Goal: Information Seeking & Learning: Learn about a topic

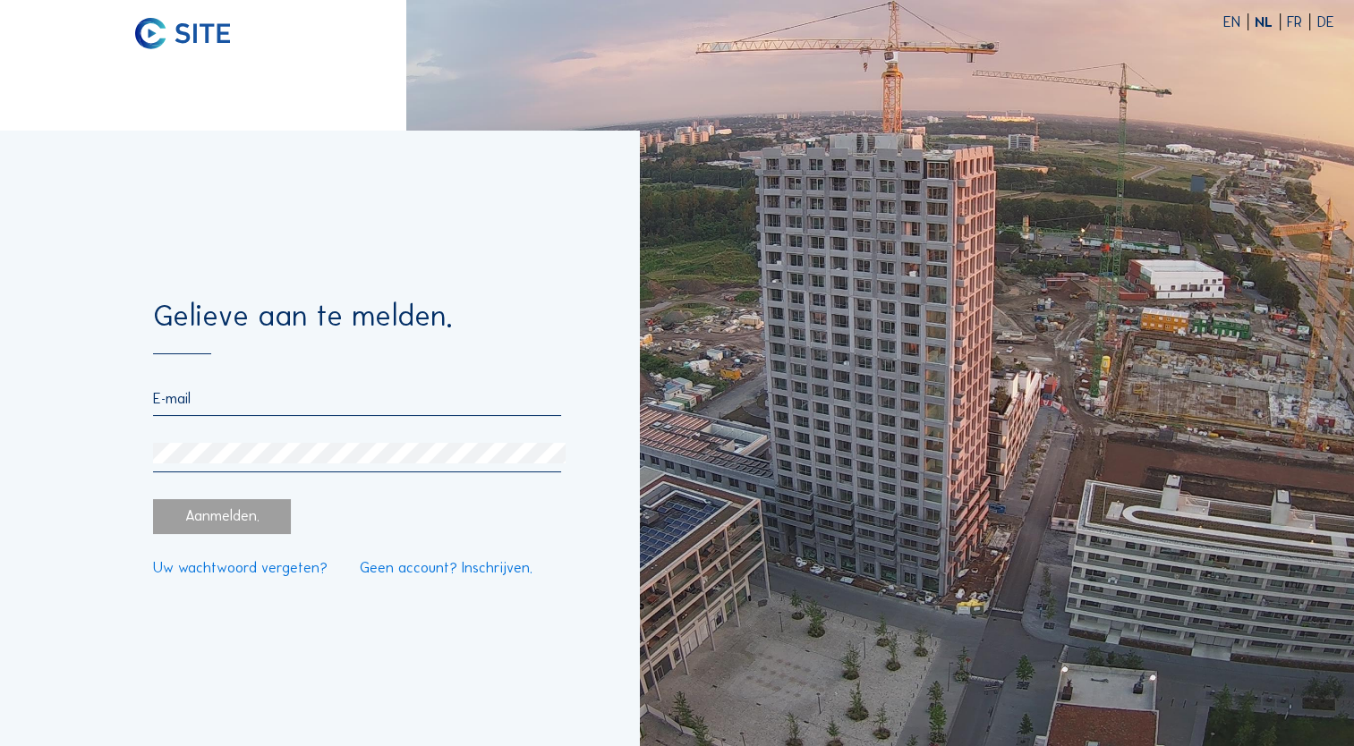
type input "mvh@ibens.be"
click at [196, 534] on div "Aanmelden." at bounding box center [222, 516] width 138 height 35
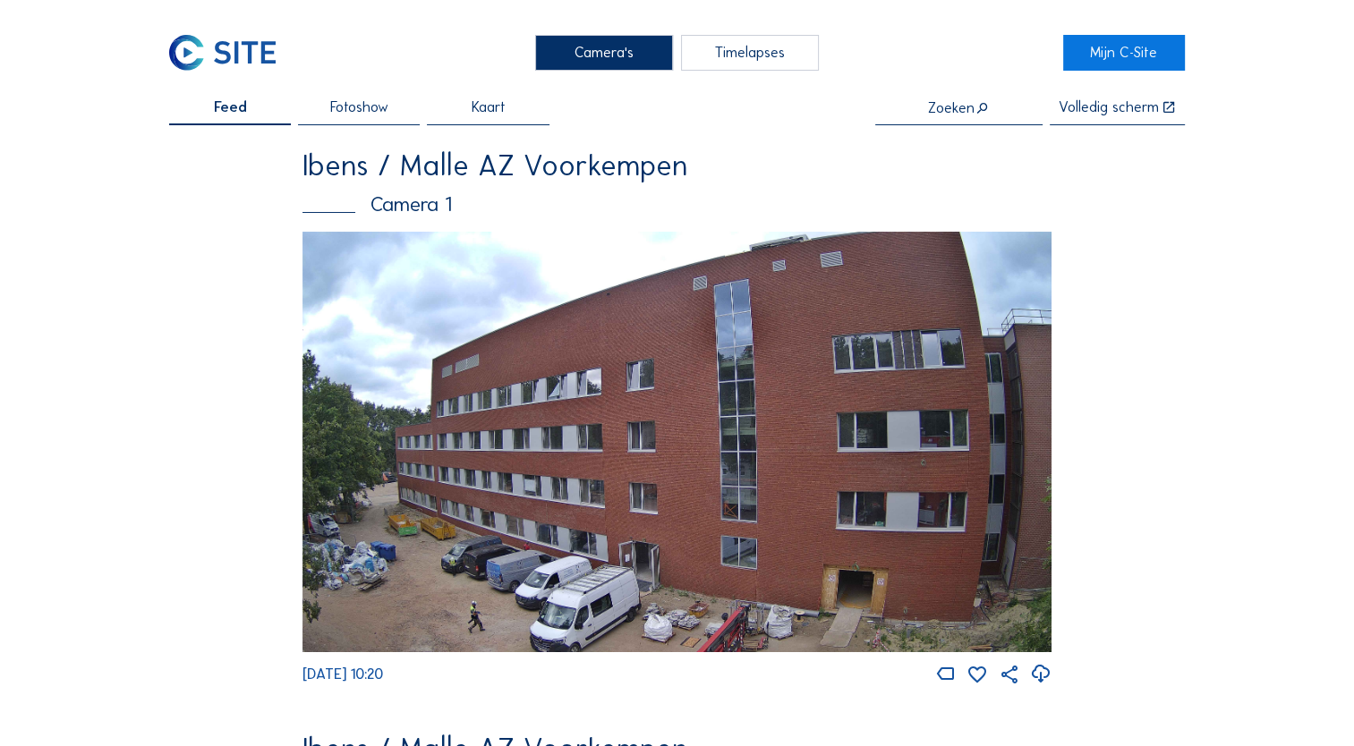
click at [966, 114] on input "text" at bounding box center [958, 108] width 167 height 16
type input "m"
type input "0"
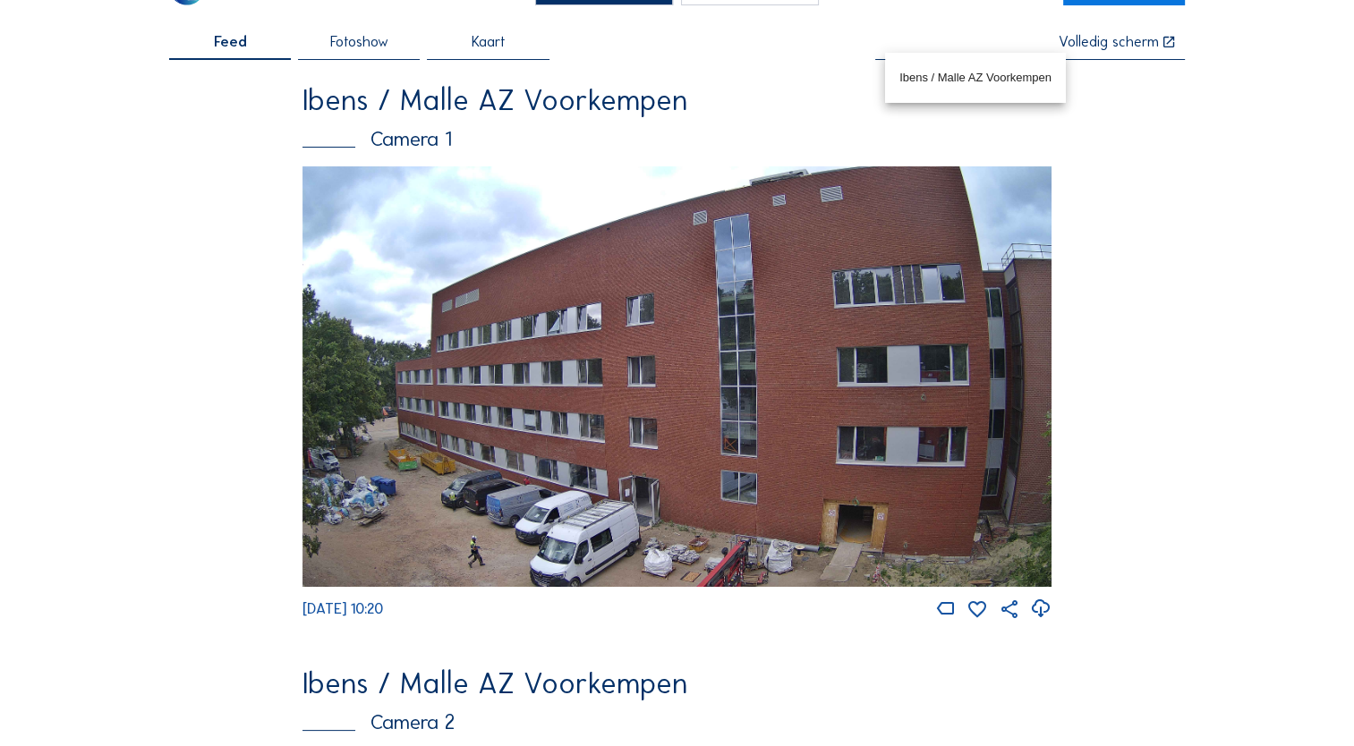
scroll to position [89, 0]
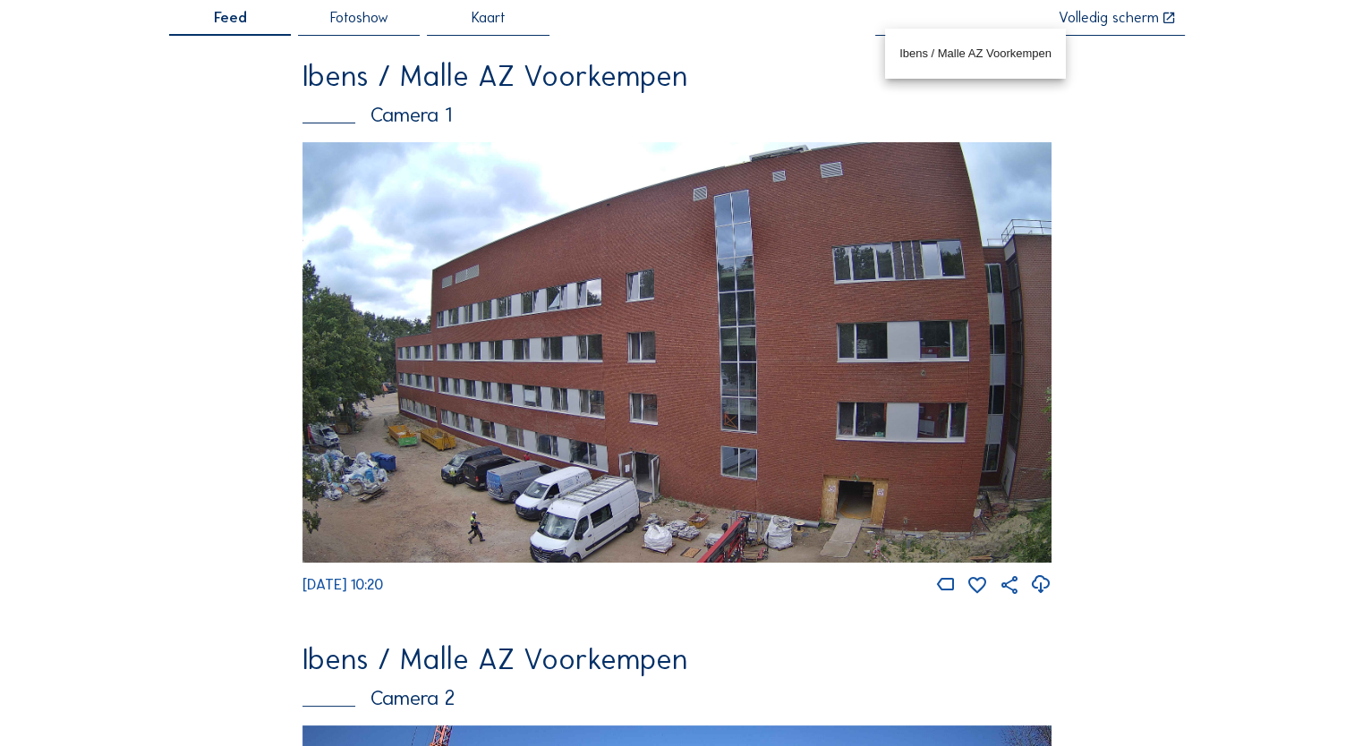
drag, startPoint x: 947, startPoint y: 588, endPoint x: 916, endPoint y: 588, distance: 30.4
click at [947, 589] on icon at bounding box center [945, 585] width 21 height 22
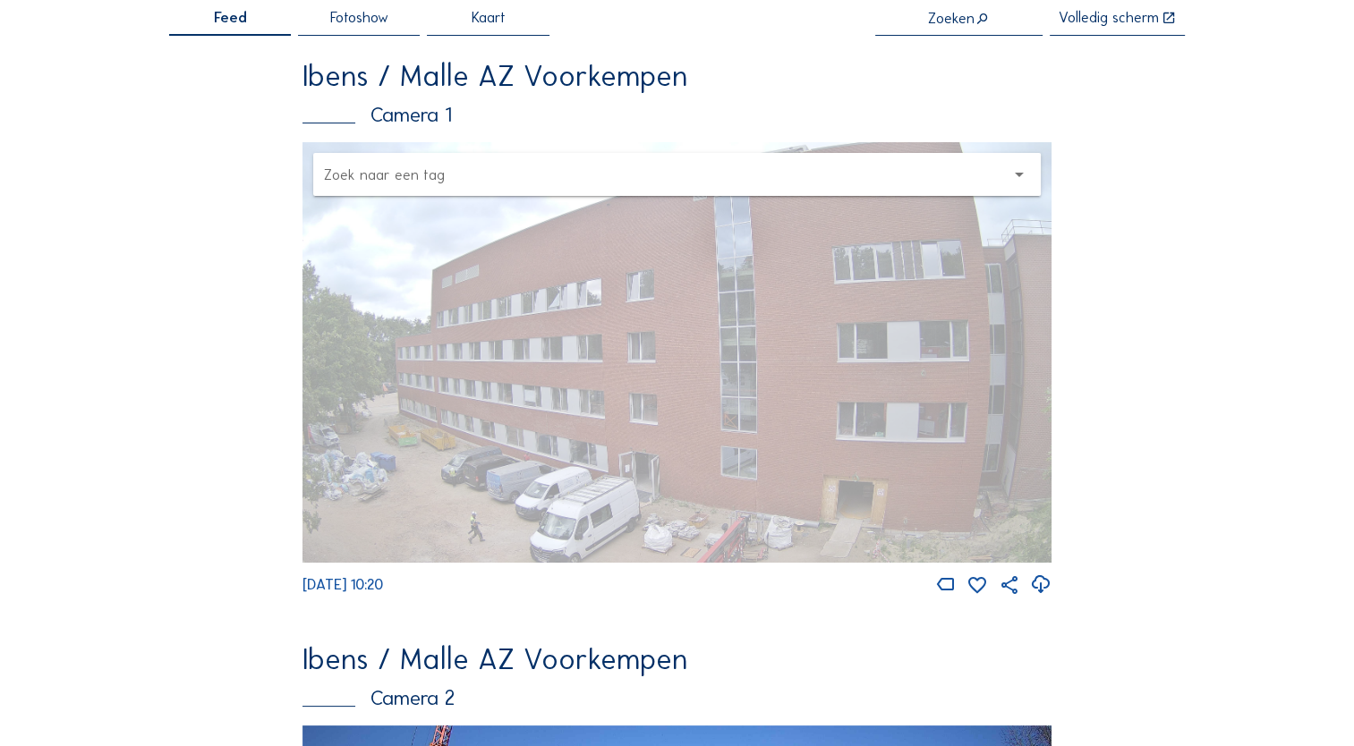
click at [860, 166] on div at bounding box center [664, 174] width 681 height 23
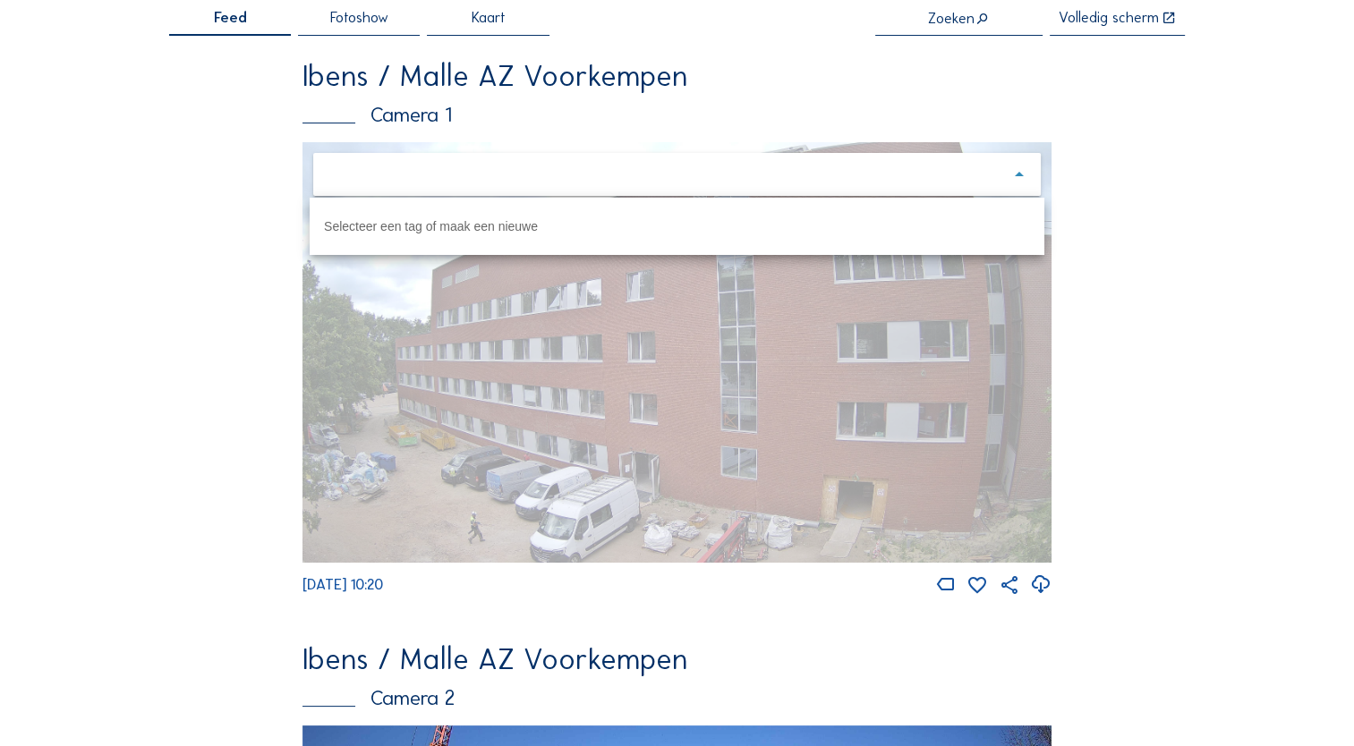
drag, startPoint x: 494, startPoint y: 220, endPoint x: 507, endPoint y: 221, distance: 13.5
click at [496, 220] on div "Selecteer een tag of maak een nieuwe" at bounding box center [677, 226] width 735 height 43
click at [1024, 183] on icon "arrow_drop_down" at bounding box center [1019, 174] width 21 height 21
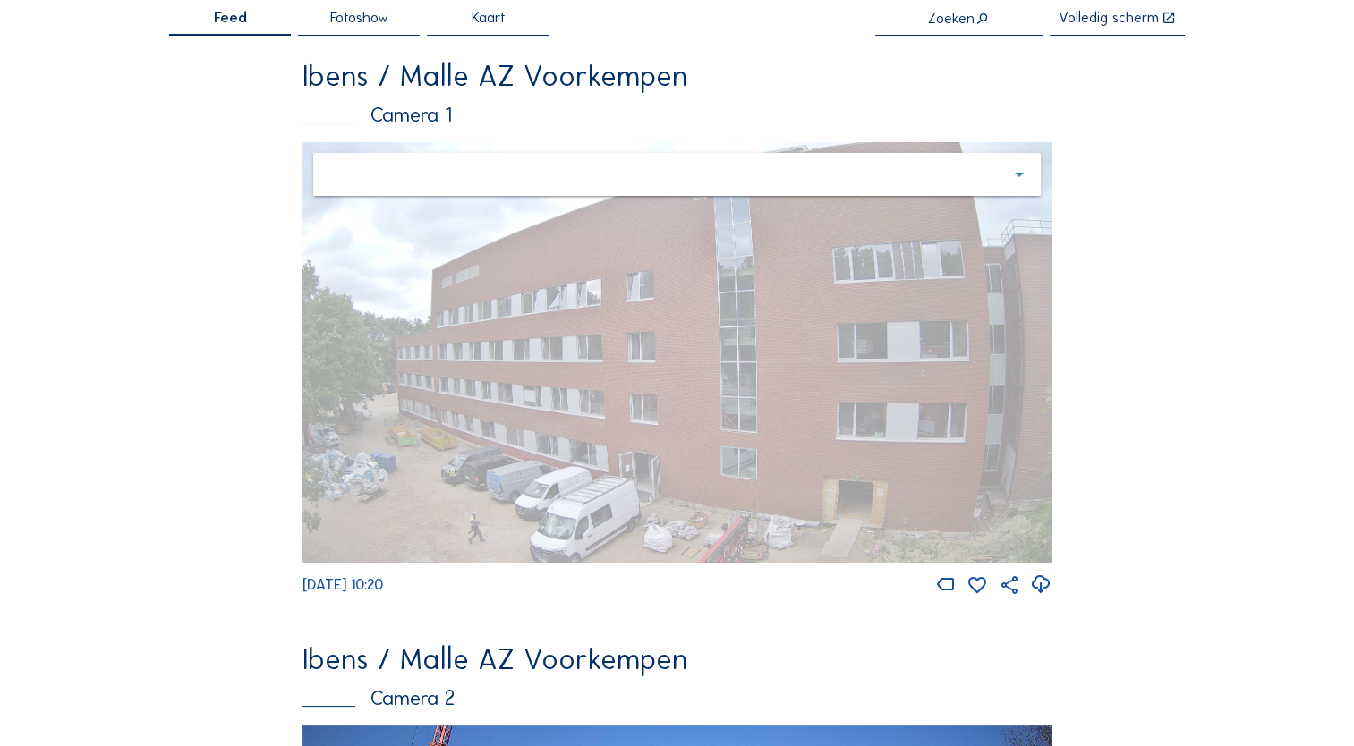
drag, startPoint x: 1136, startPoint y: 378, endPoint x: 1123, endPoint y: 381, distance: 13.0
click at [1135, 379] on div "Feed Fotoshow Kaart Zoeken Volledig scherm Ibens / Malle AZ Voorkempen Camera 1…" at bounding box center [677, 642] width 1016 height 1262
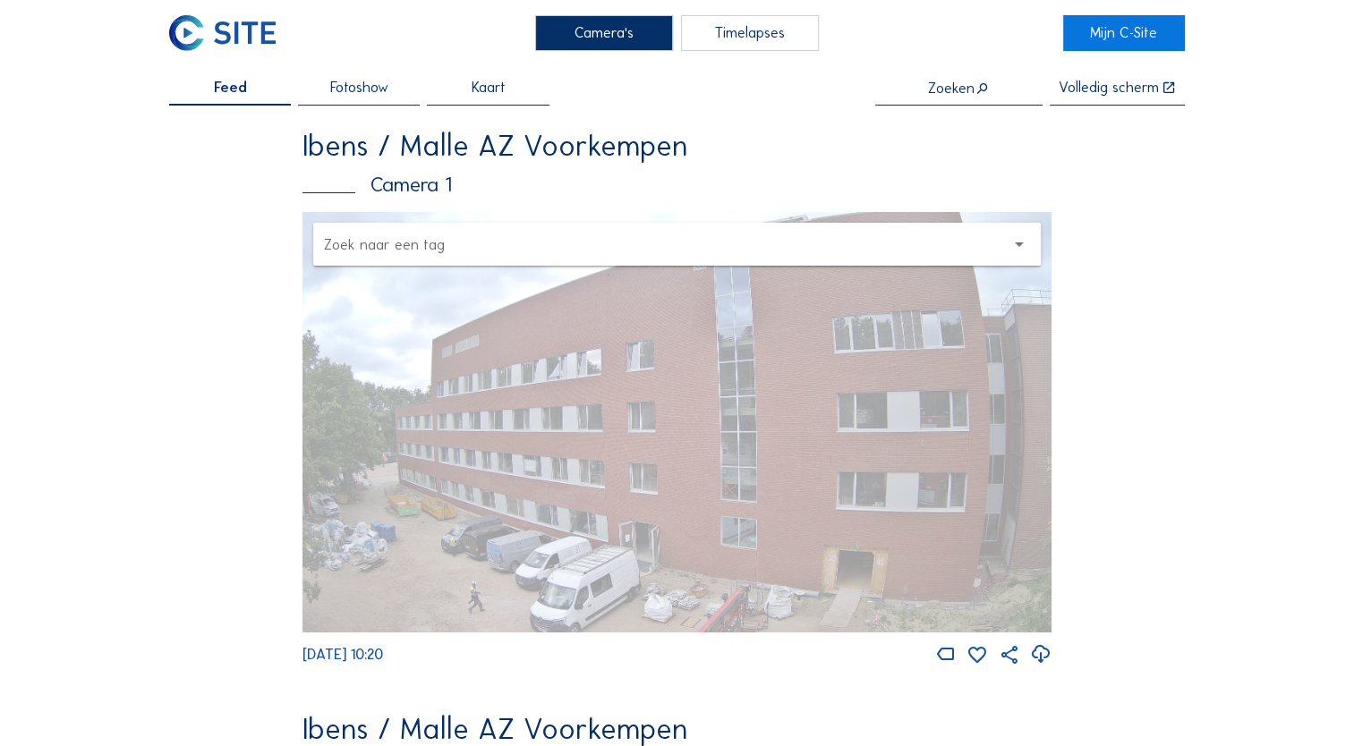
scroll to position [0, 0]
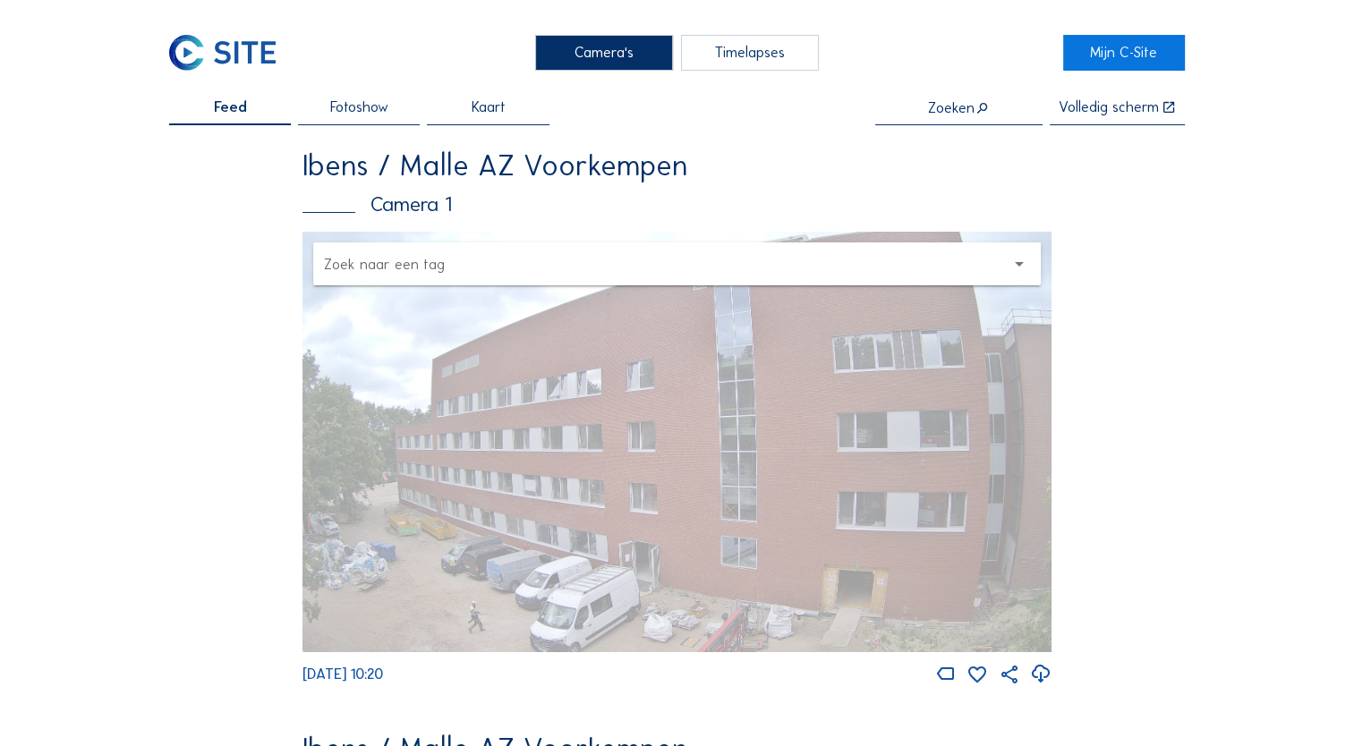
click at [407, 108] on div "Fotoshow" at bounding box center [359, 112] width 122 height 24
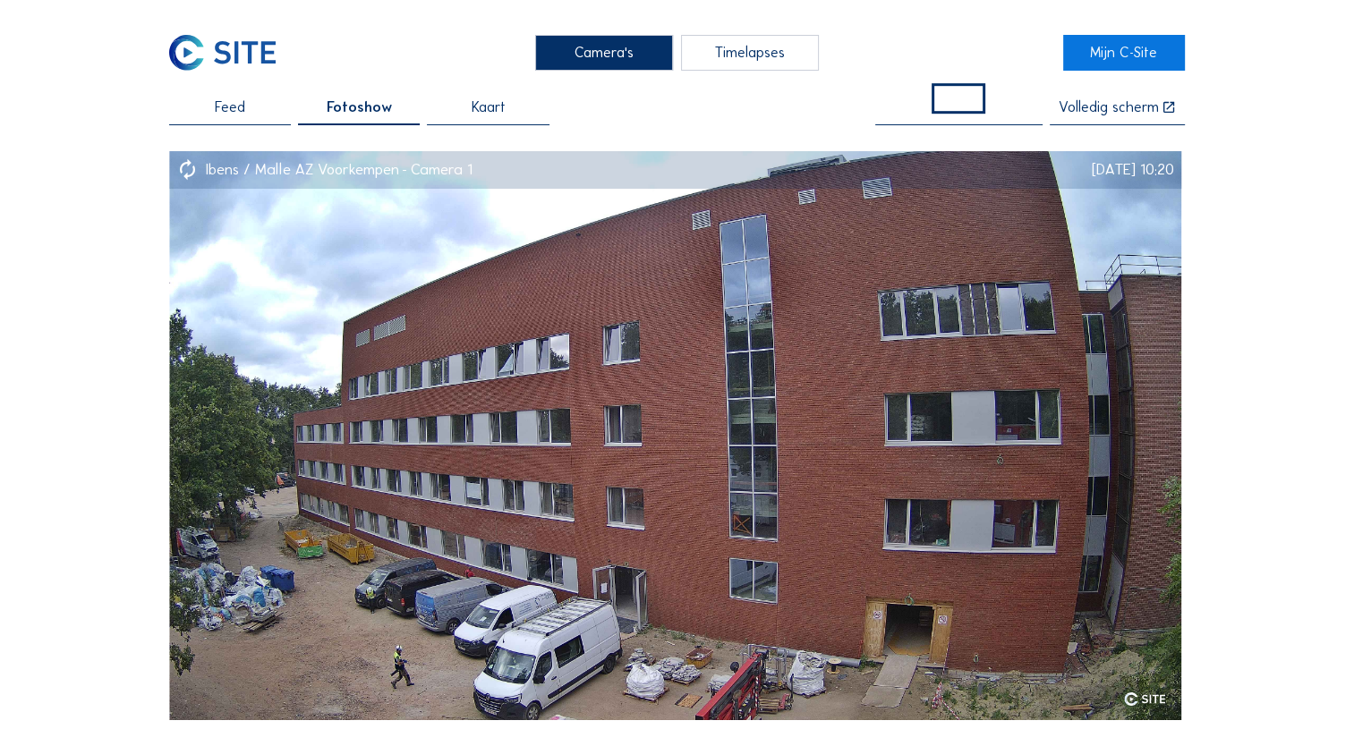
click at [259, 110] on div "Feed" at bounding box center [230, 112] width 122 height 24
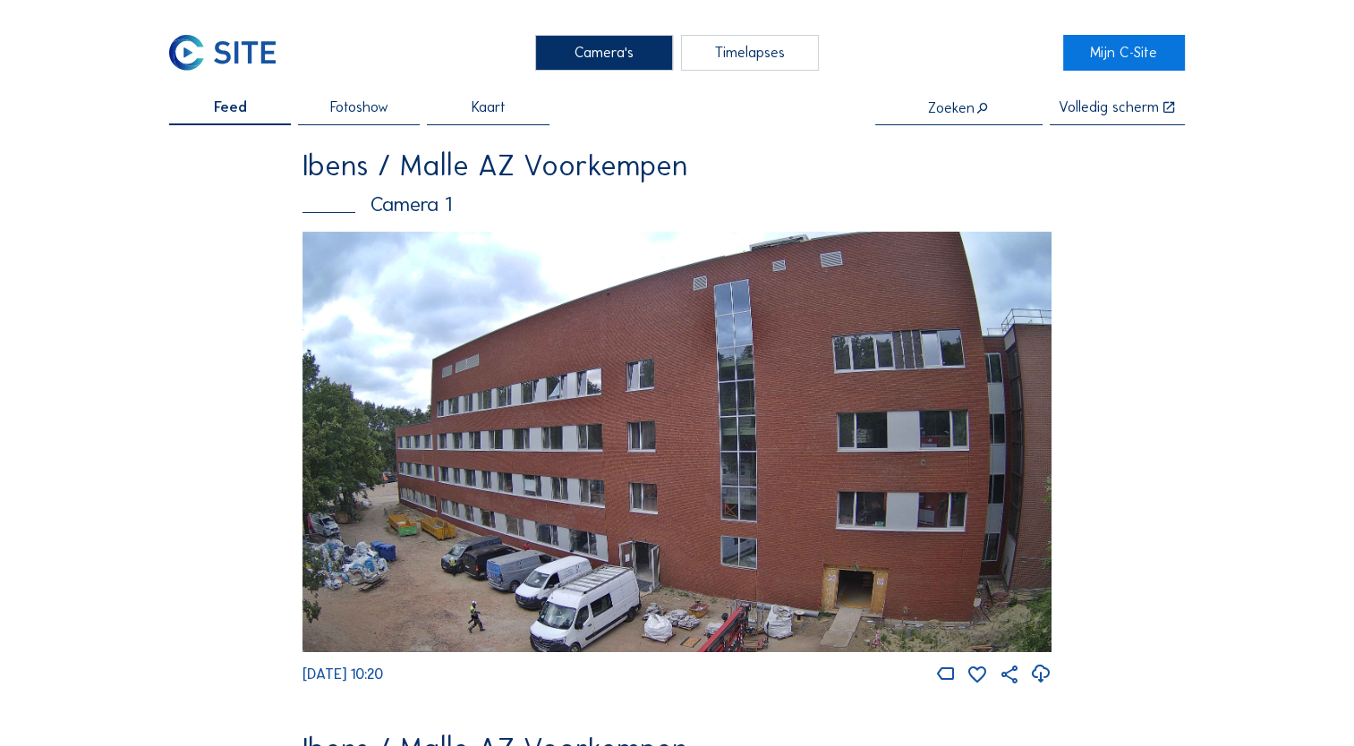
click at [393, 556] on img at bounding box center [676, 442] width 749 height 421
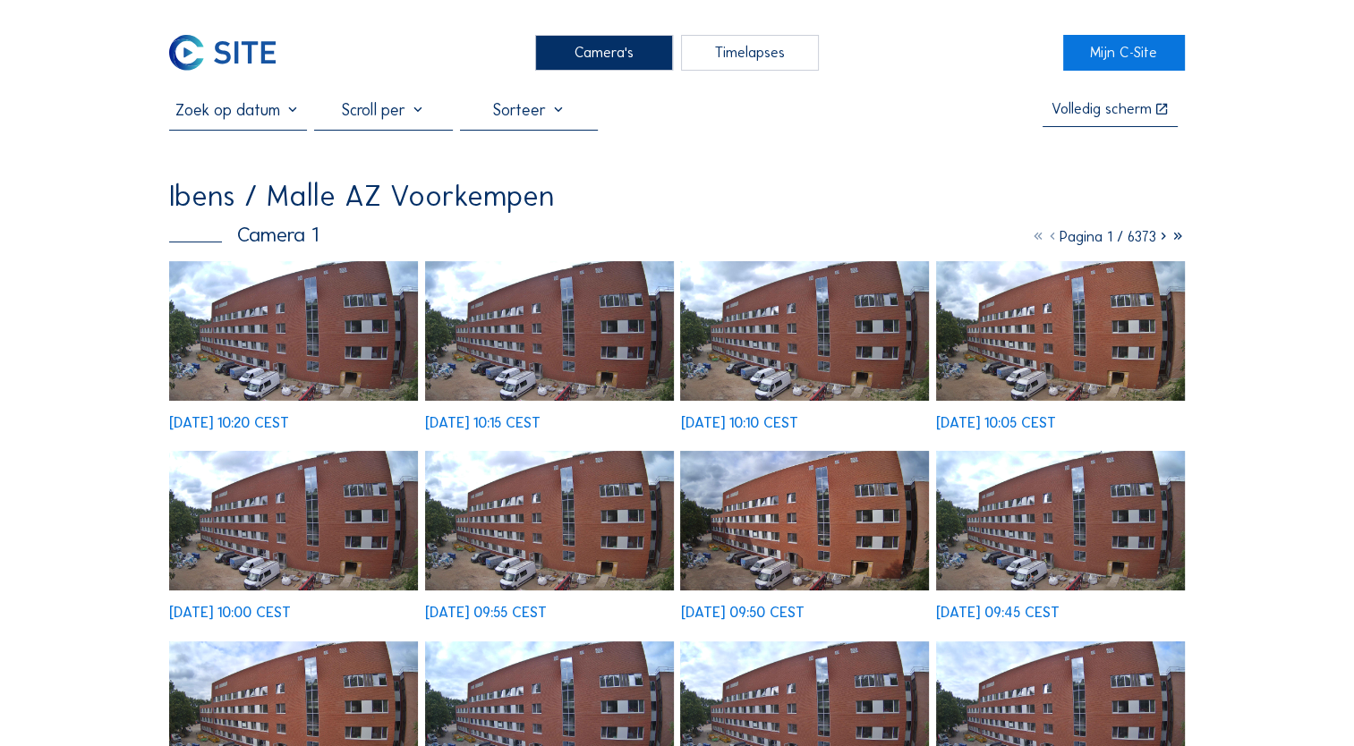
click at [283, 116] on input "text" at bounding box center [238, 110] width 138 height 20
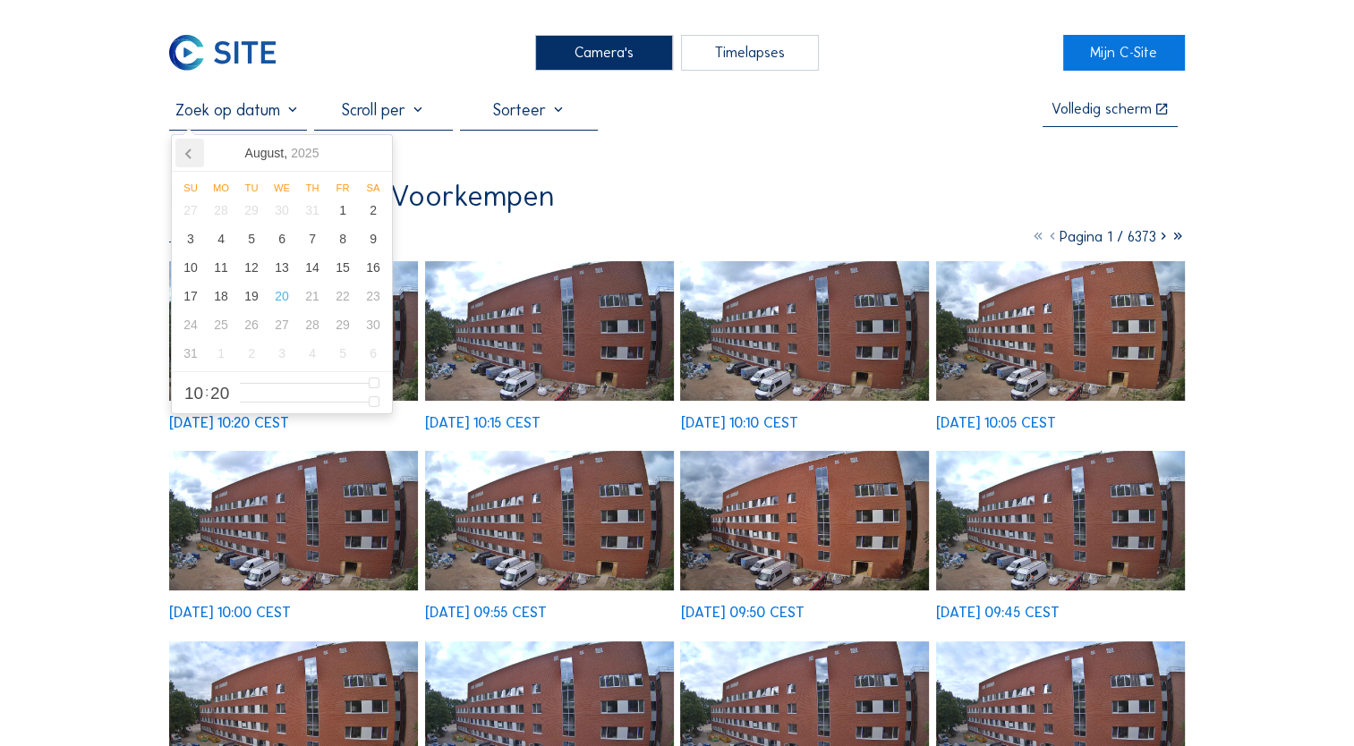
click at [182, 152] on icon at bounding box center [189, 153] width 29 height 29
click at [183, 149] on icon at bounding box center [189, 153] width 29 height 29
click at [193, 245] on div "4" at bounding box center [190, 239] width 30 height 29
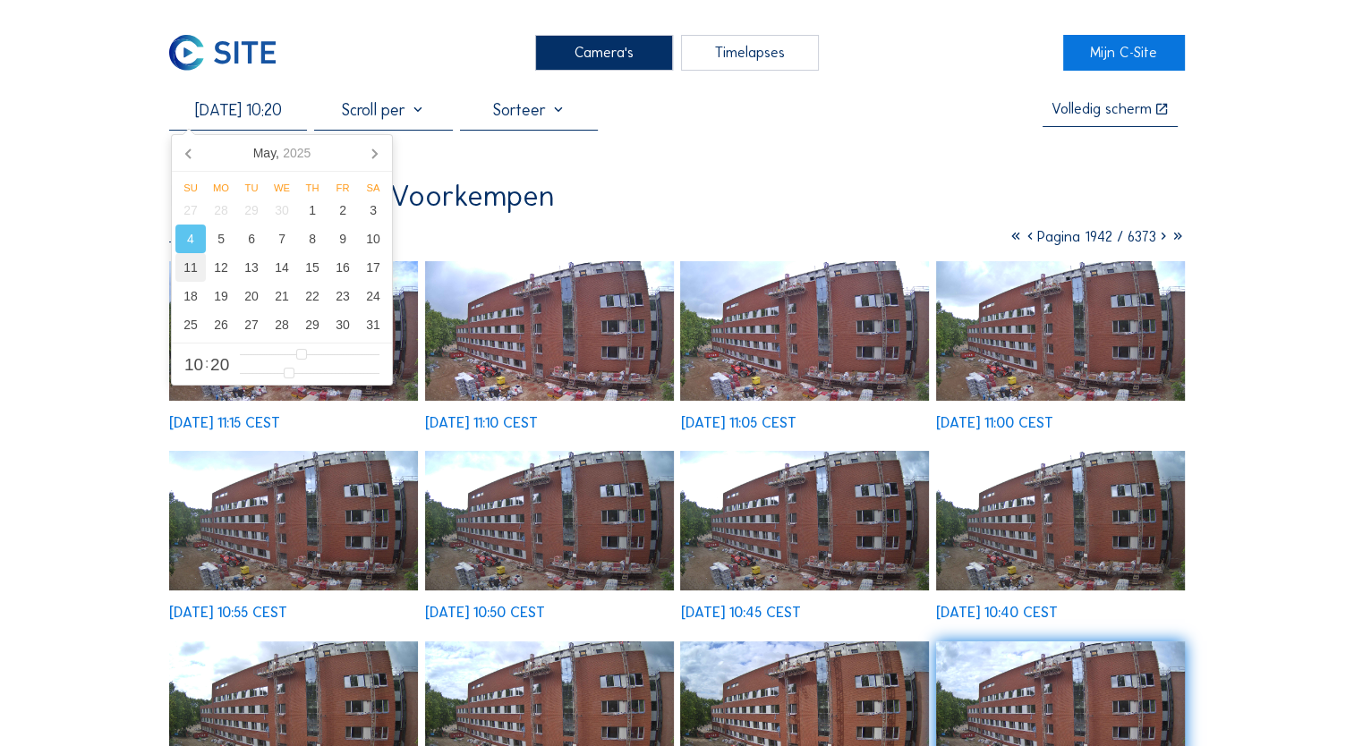
click at [204, 273] on div "11" at bounding box center [190, 267] width 30 height 29
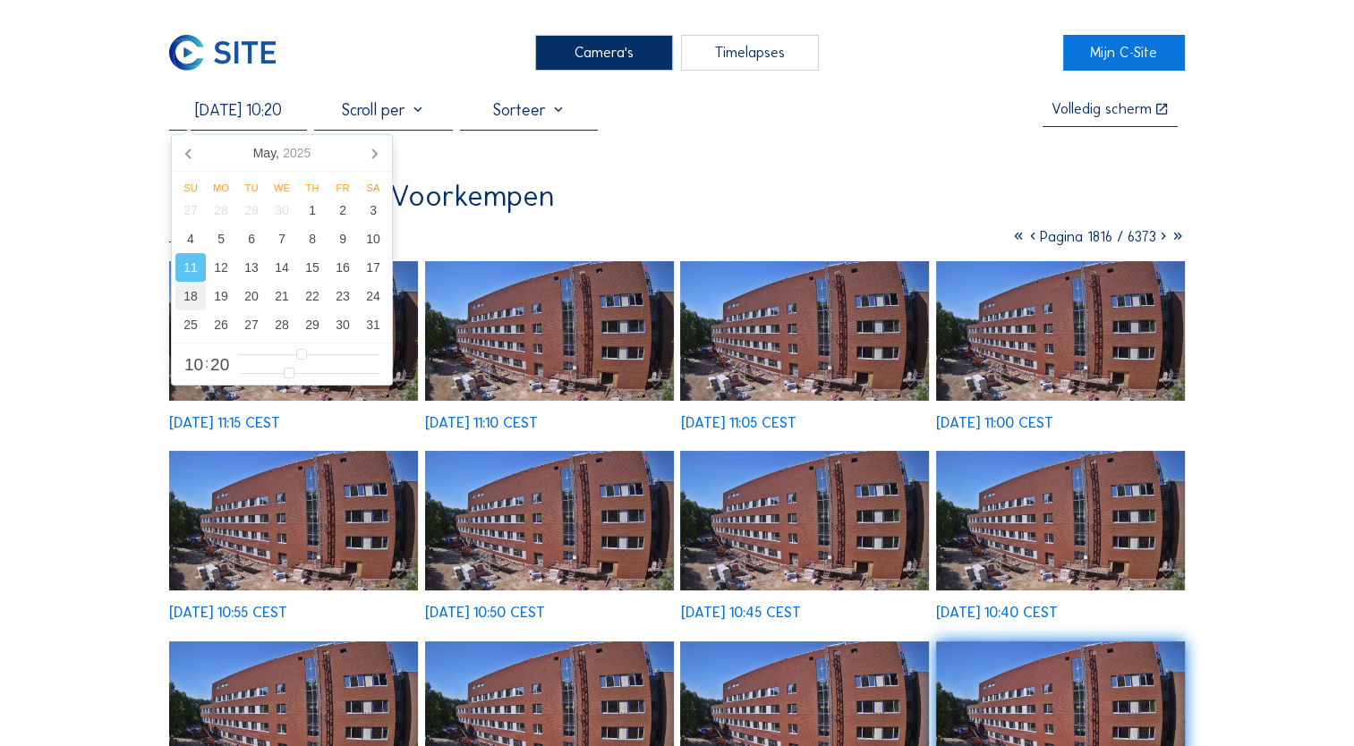
click at [197, 303] on div "18" at bounding box center [190, 296] width 30 height 29
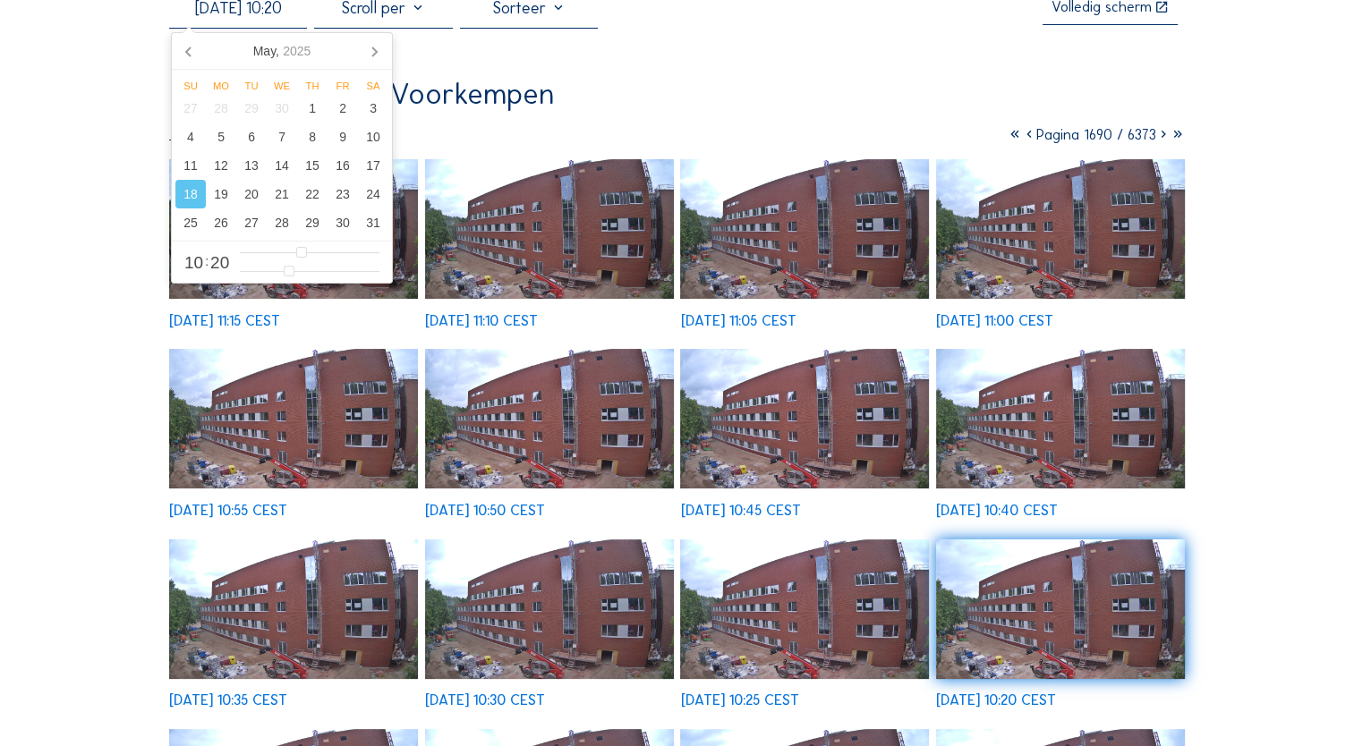
scroll to position [268, 0]
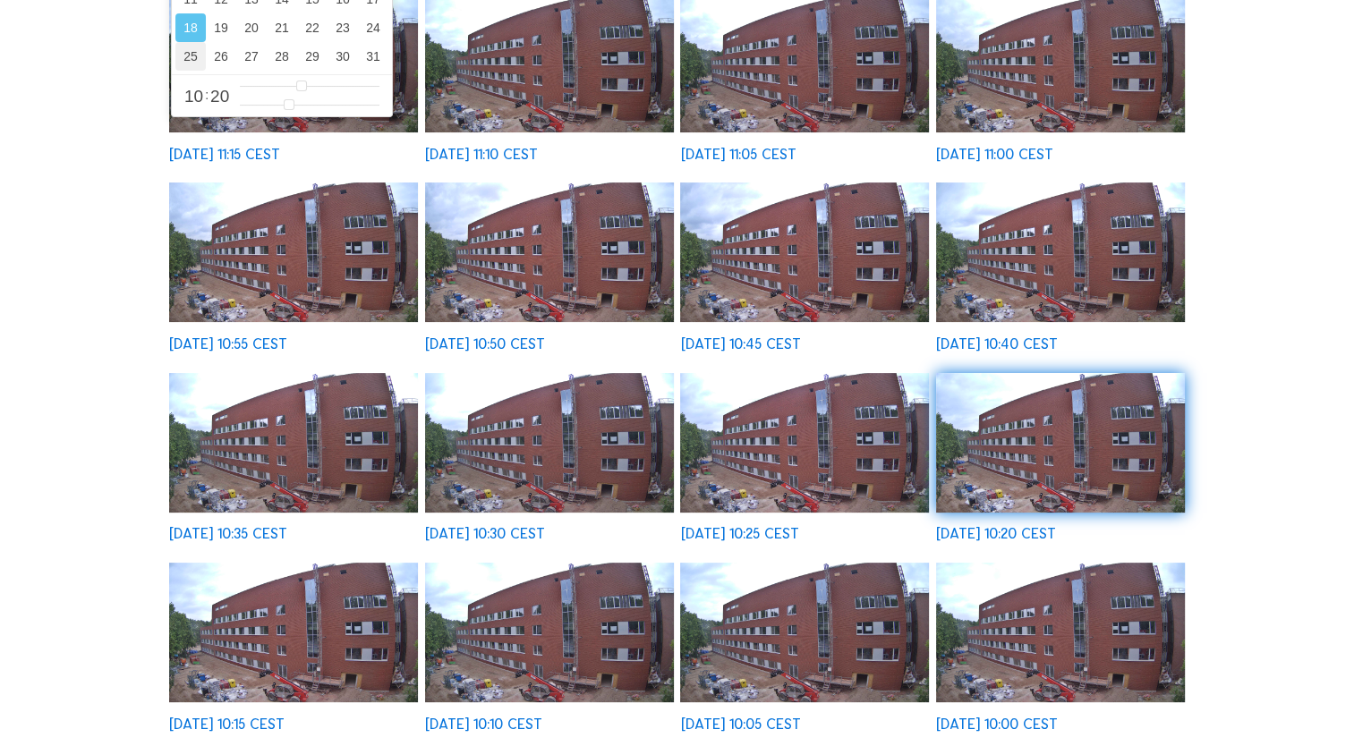
click at [195, 62] on div "25" at bounding box center [190, 56] width 30 height 29
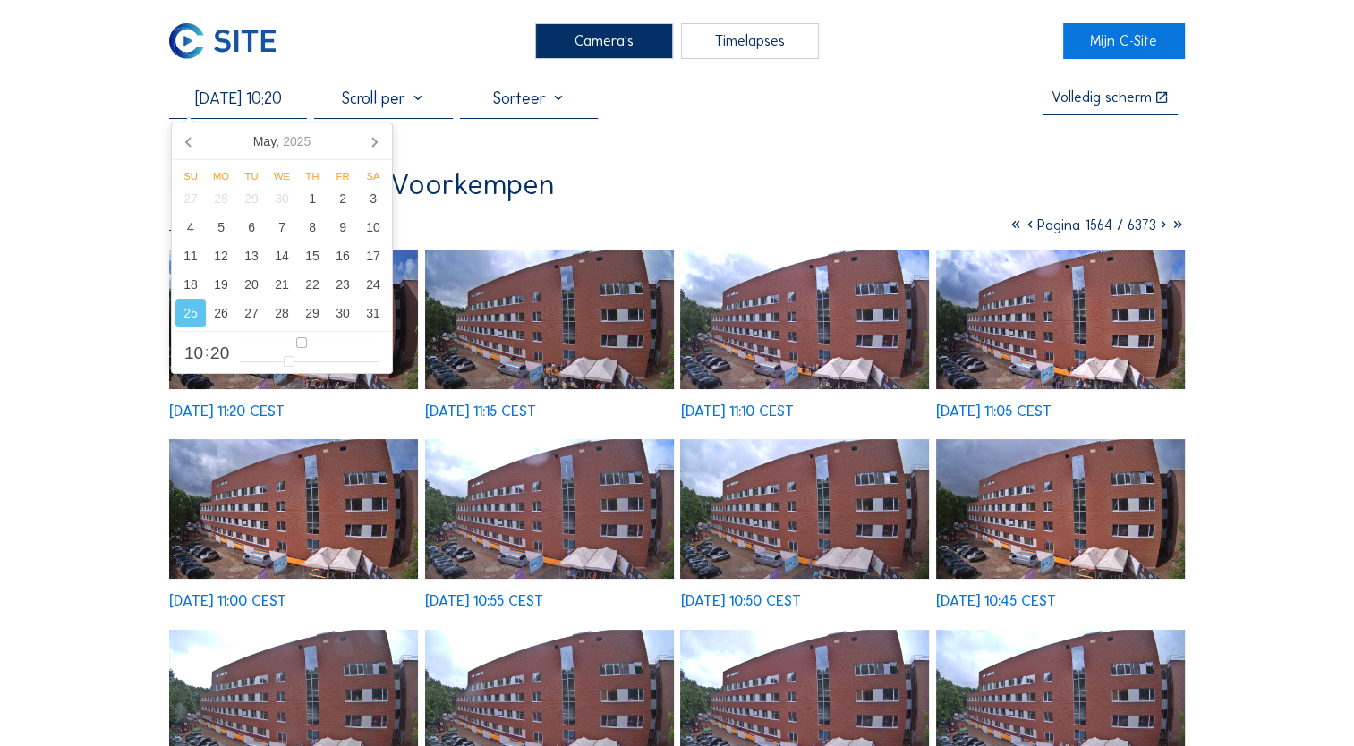
scroll to position [0, 0]
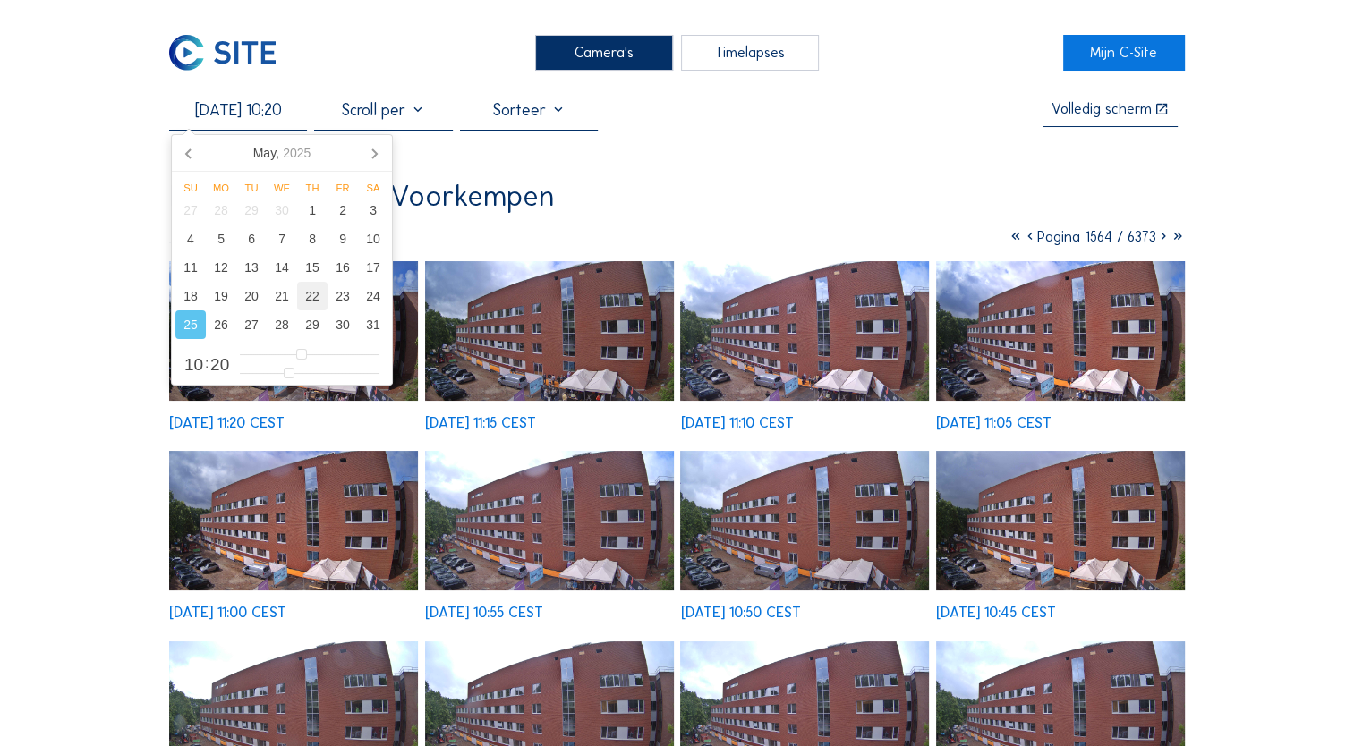
click at [315, 296] on div "22" at bounding box center [312, 296] width 30 height 29
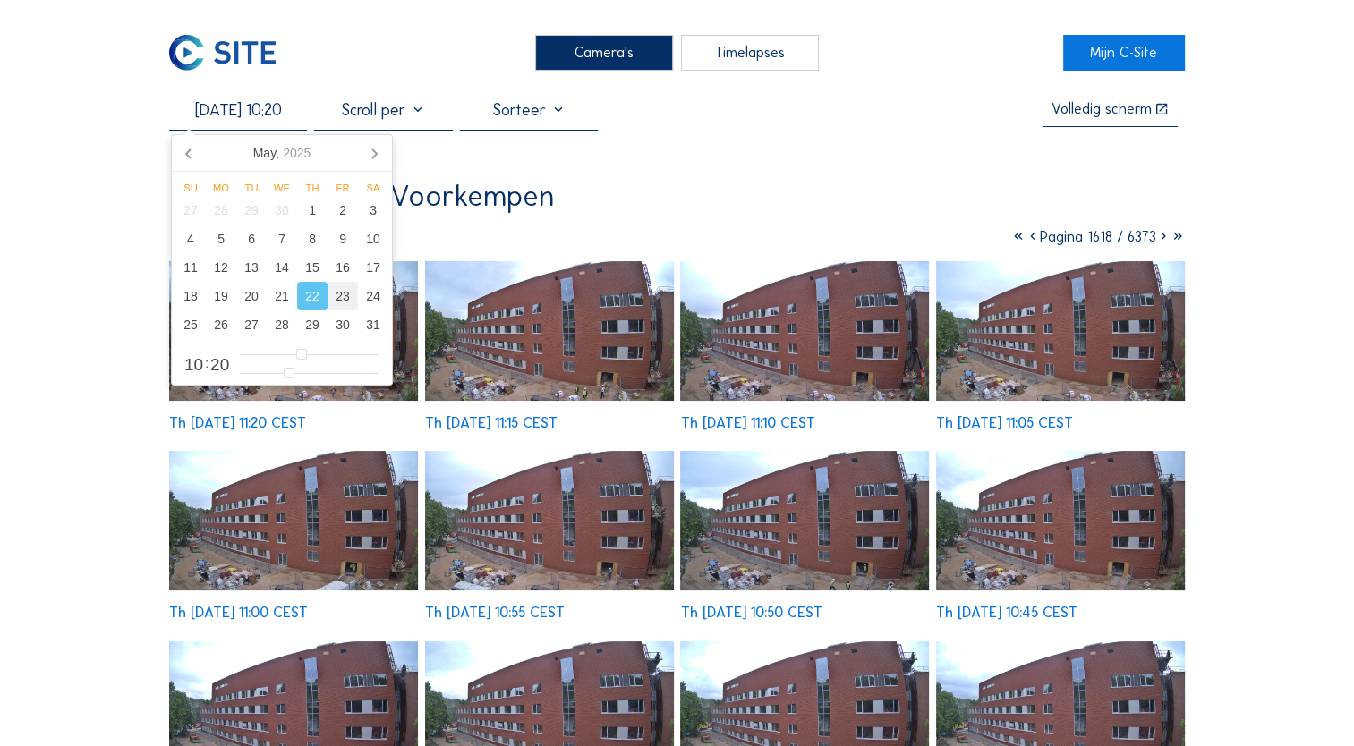
click at [342, 297] on div "23" at bounding box center [343, 296] width 30 height 29
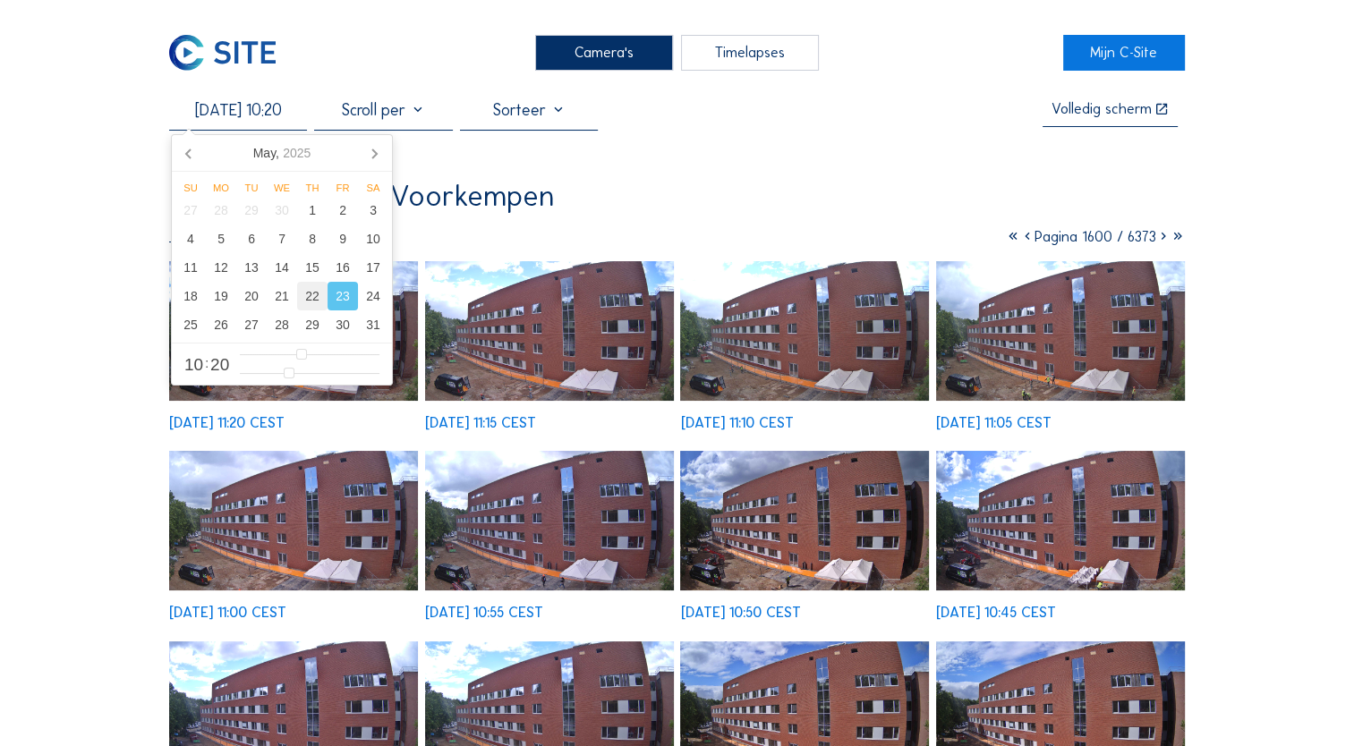
click at [312, 300] on div "22" at bounding box center [312, 296] width 30 height 29
type input "22/05/2025 10:20"
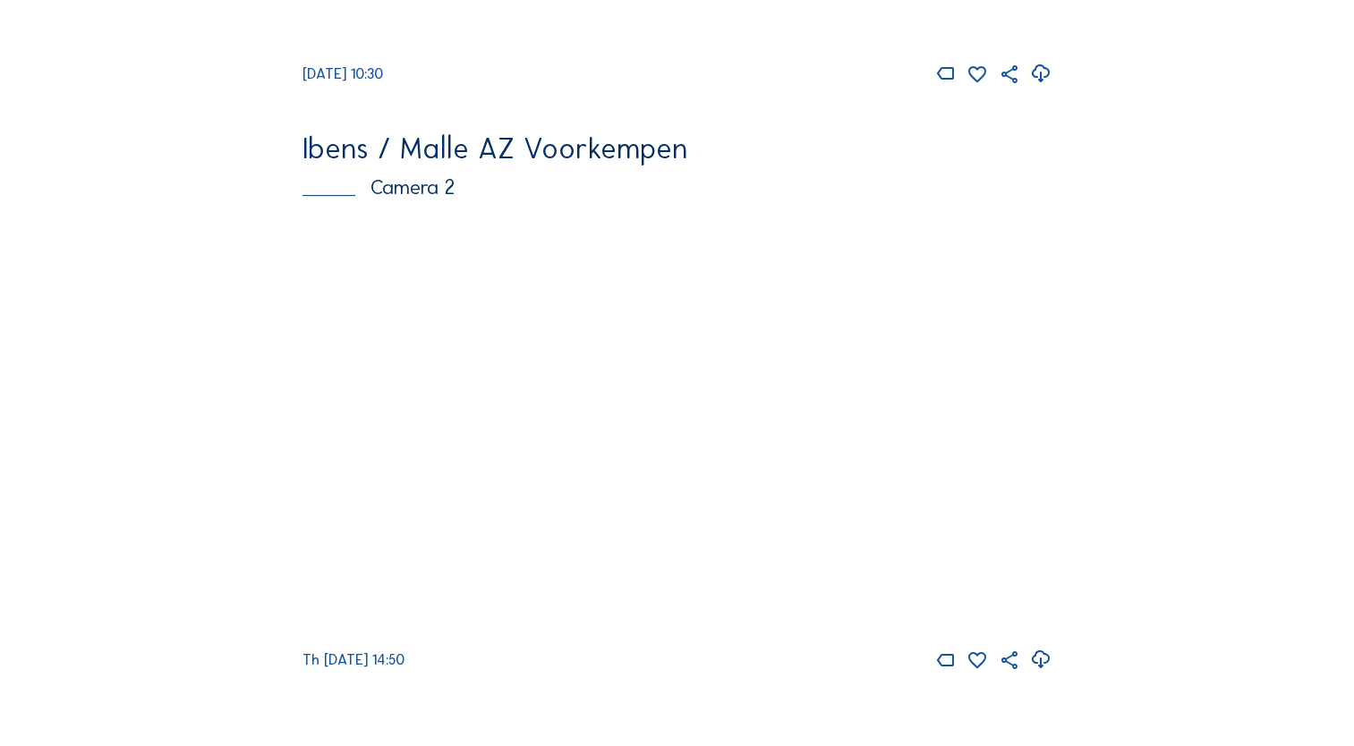
scroll to position [716, 0]
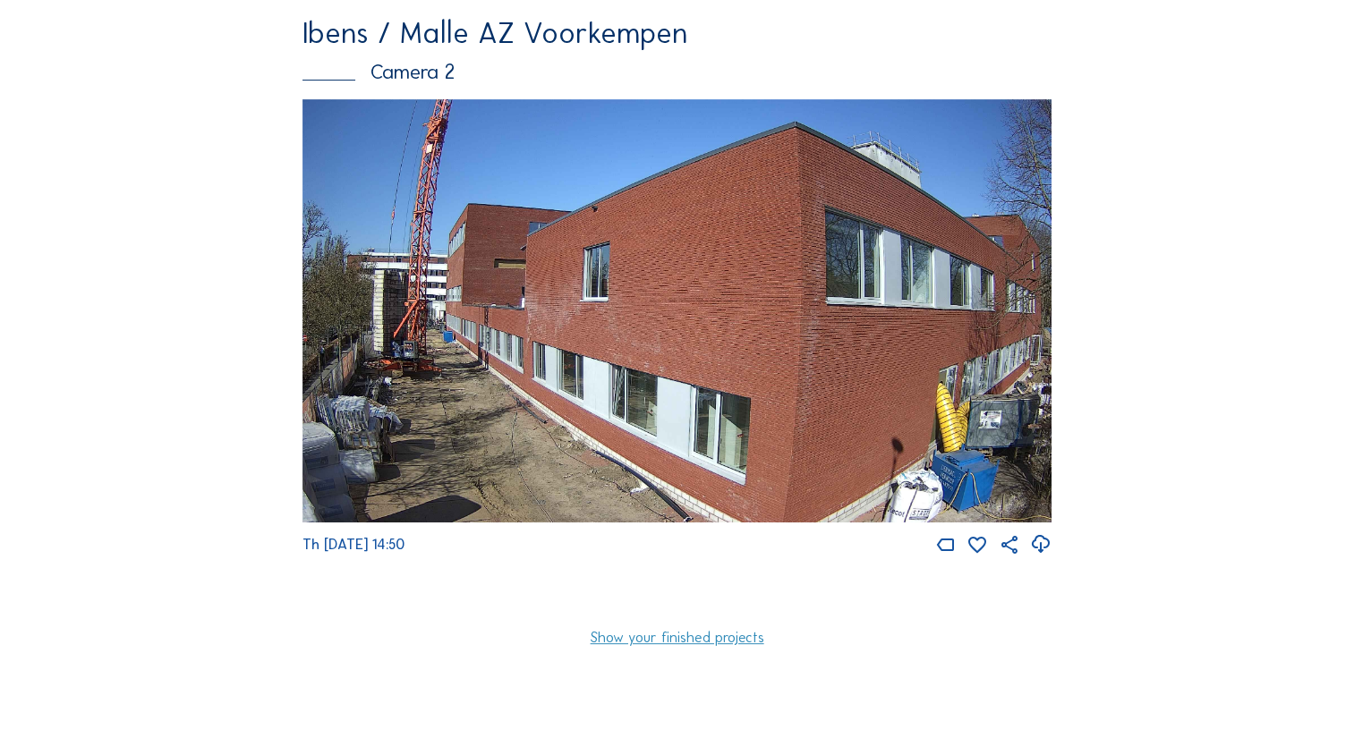
click at [540, 434] on img at bounding box center [676, 310] width 749 height 423
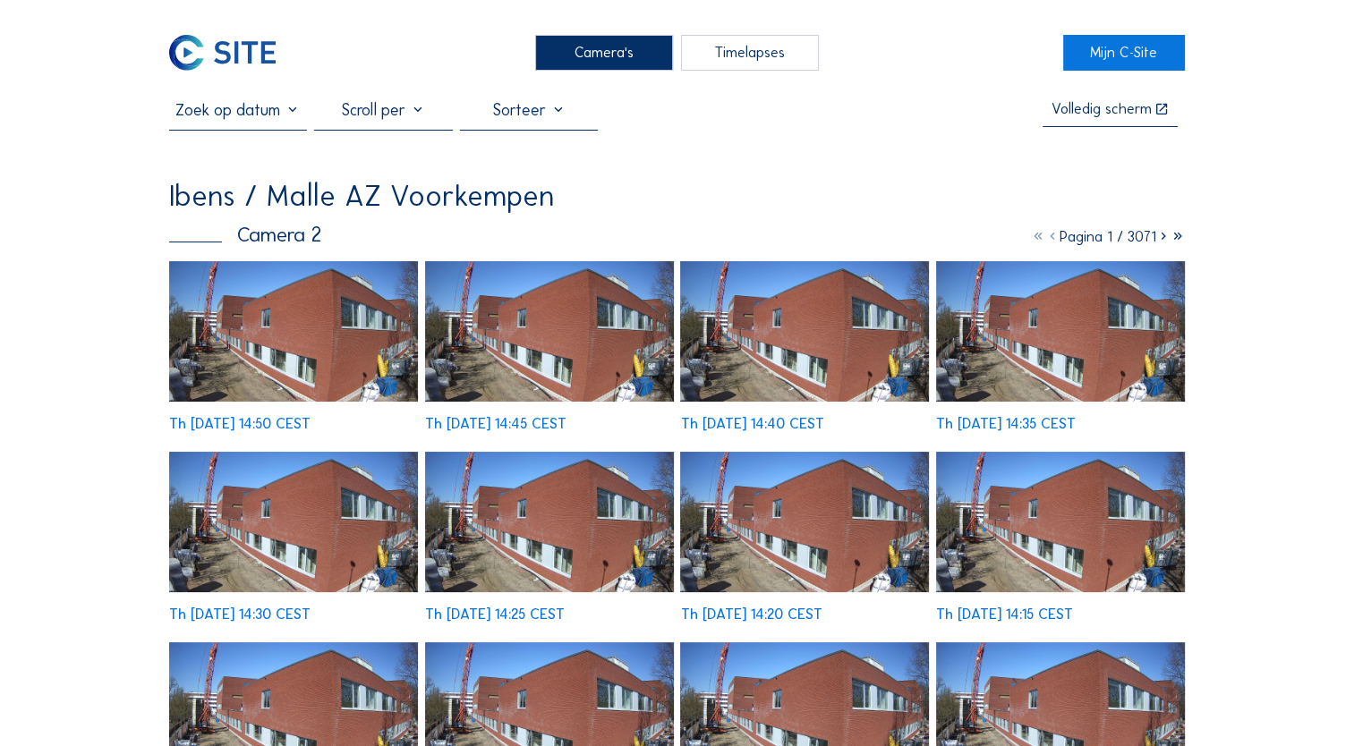
click at [273, 115] on input "text" at bounding box center [238, 110] width 138 height 20
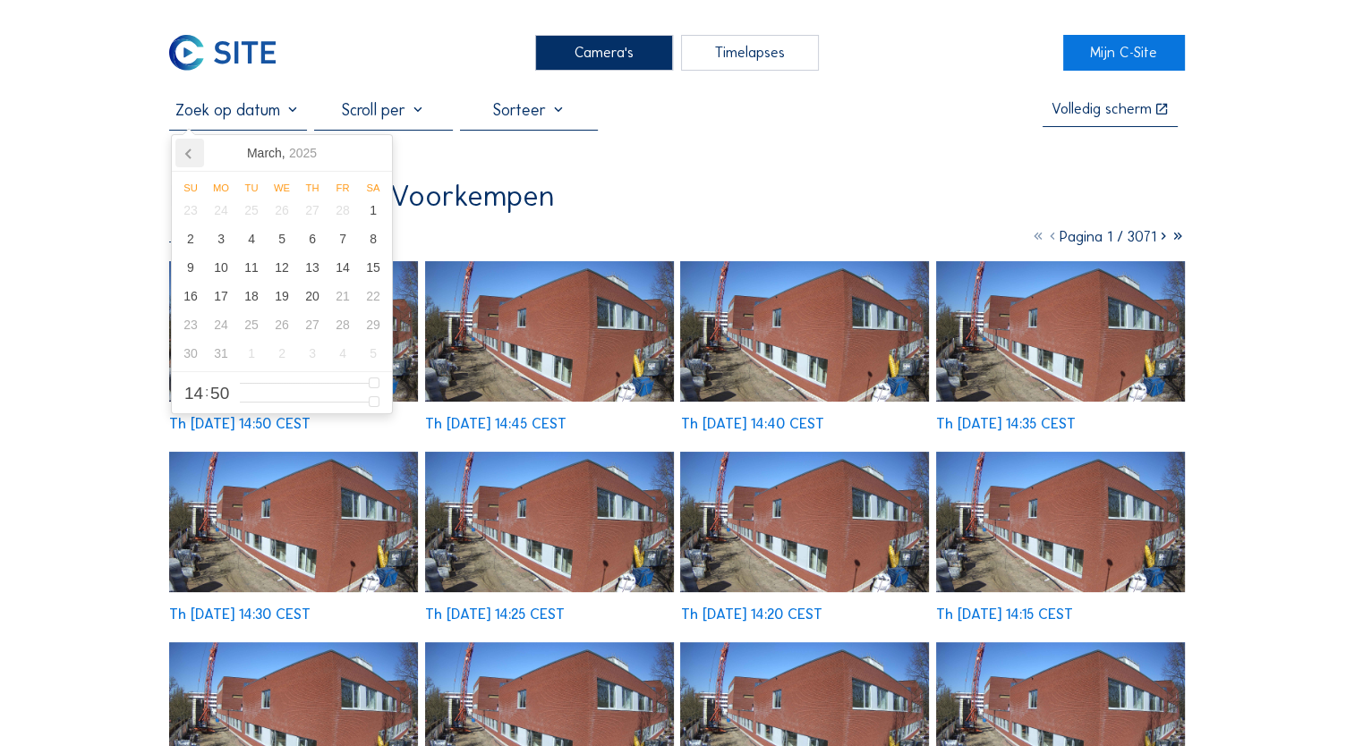
click at [193, 159] on icon at bounding box center [189, 153] width 29 height 29
click at [373, 163] on icon at bounding box center [374, 153] width 29 height 29
click at [338, 277] on div "17" at bounding box center [343, 267] width 30 height 29
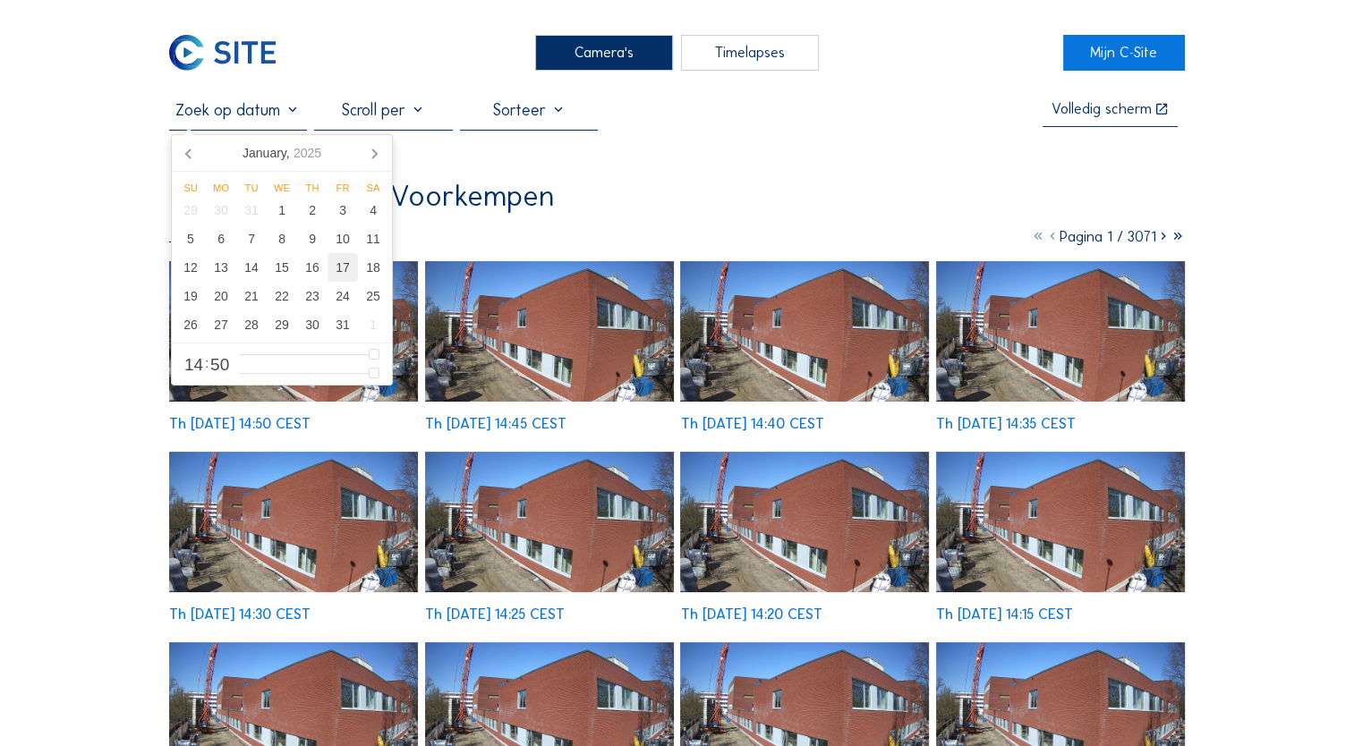
type input "[DATE] 14:50"
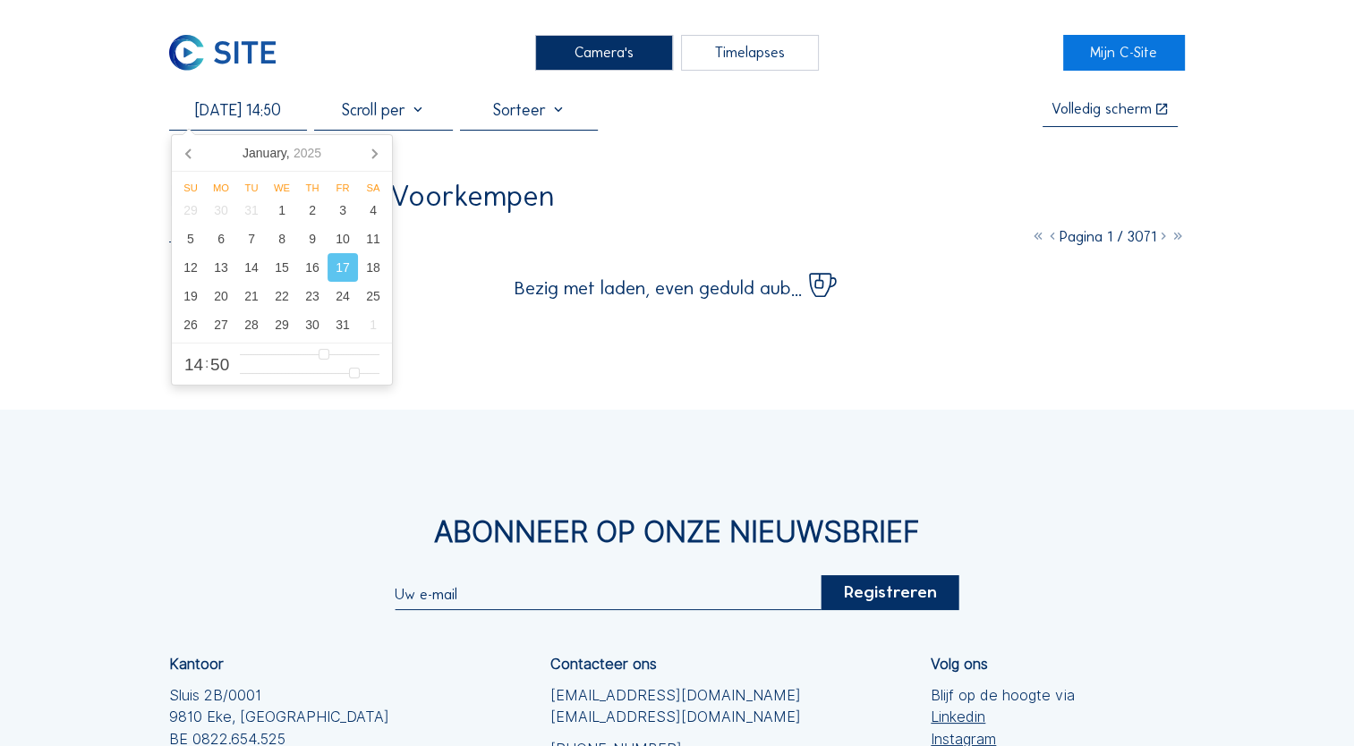
click at [111, 272] on div "Camera's Timelapses Mijn C-Site [DATE] 14:50 Volledig [PERSON_NAME] Ibens / Mal…" at bounding box center [677, 500] width 1354 height 1001
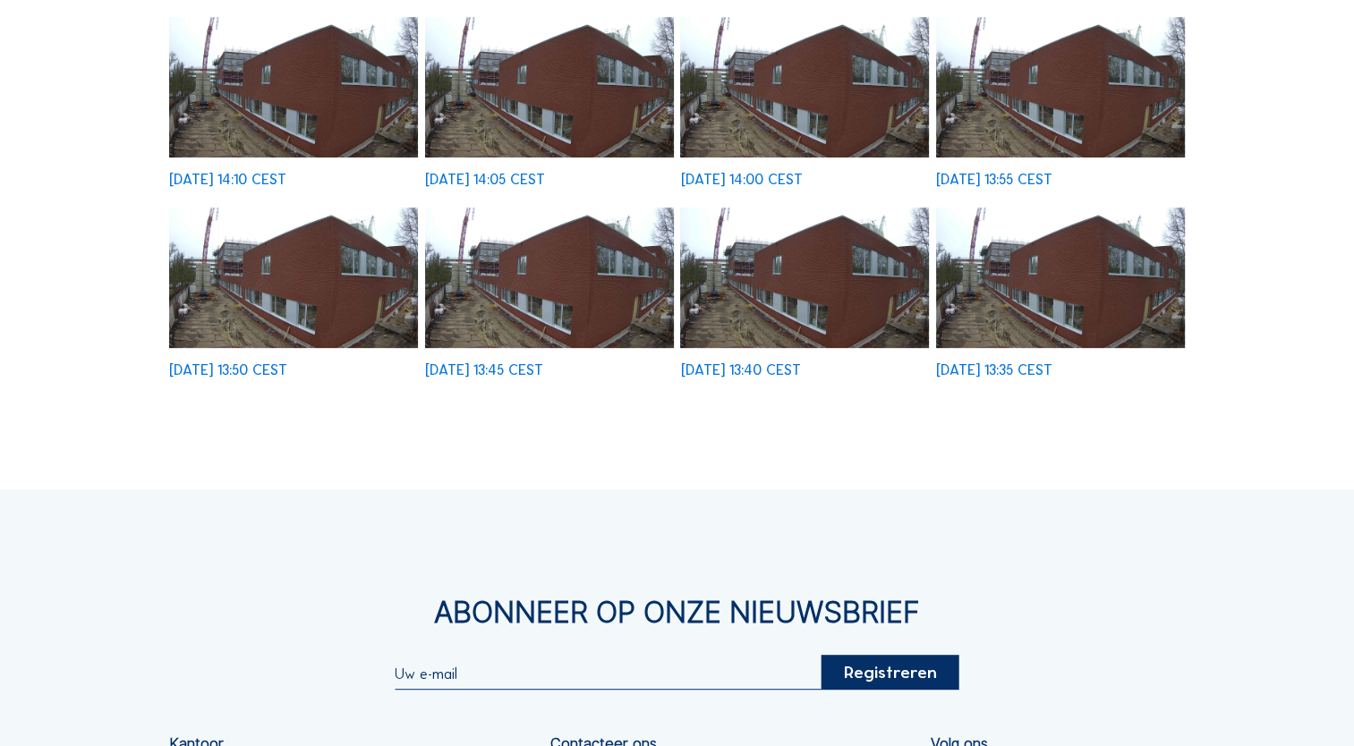
scroll to position [537, 0]
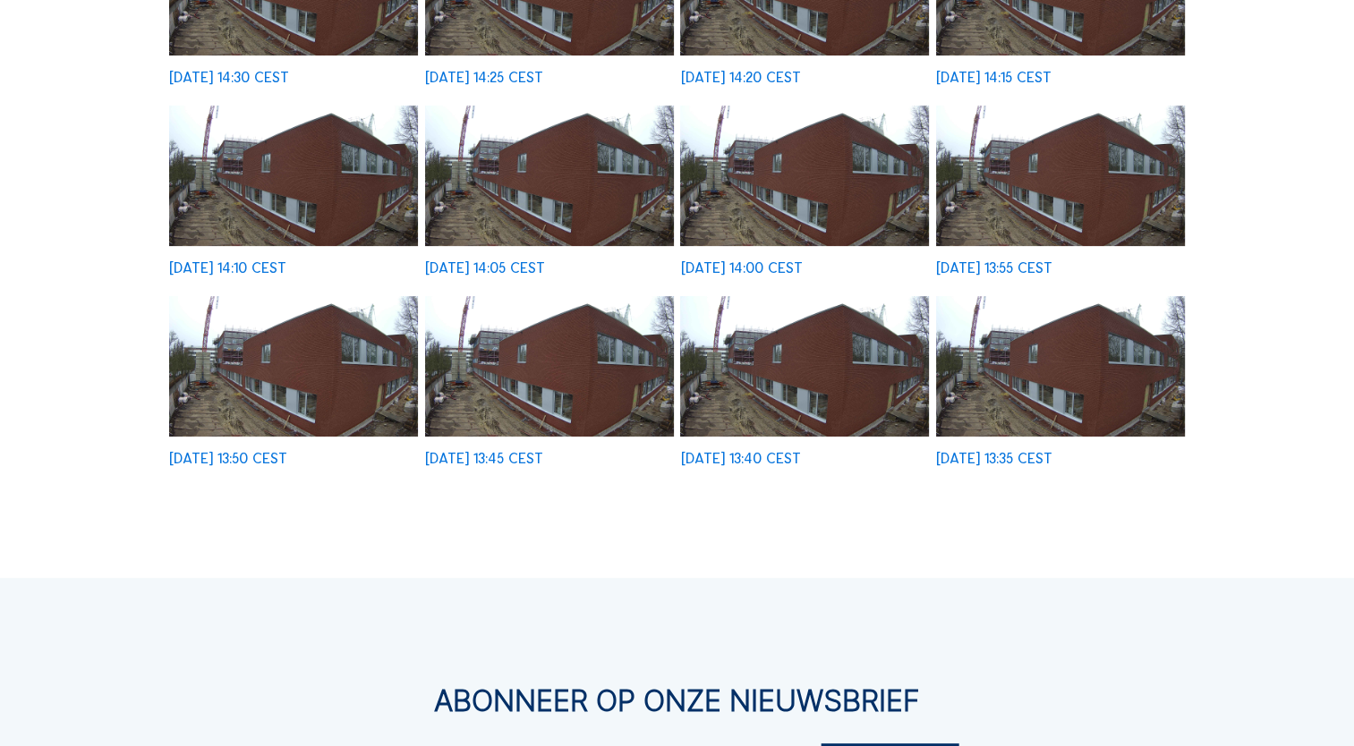
click at [1026, 396] on img at bounding box center [1060, 366] width 249 height 140
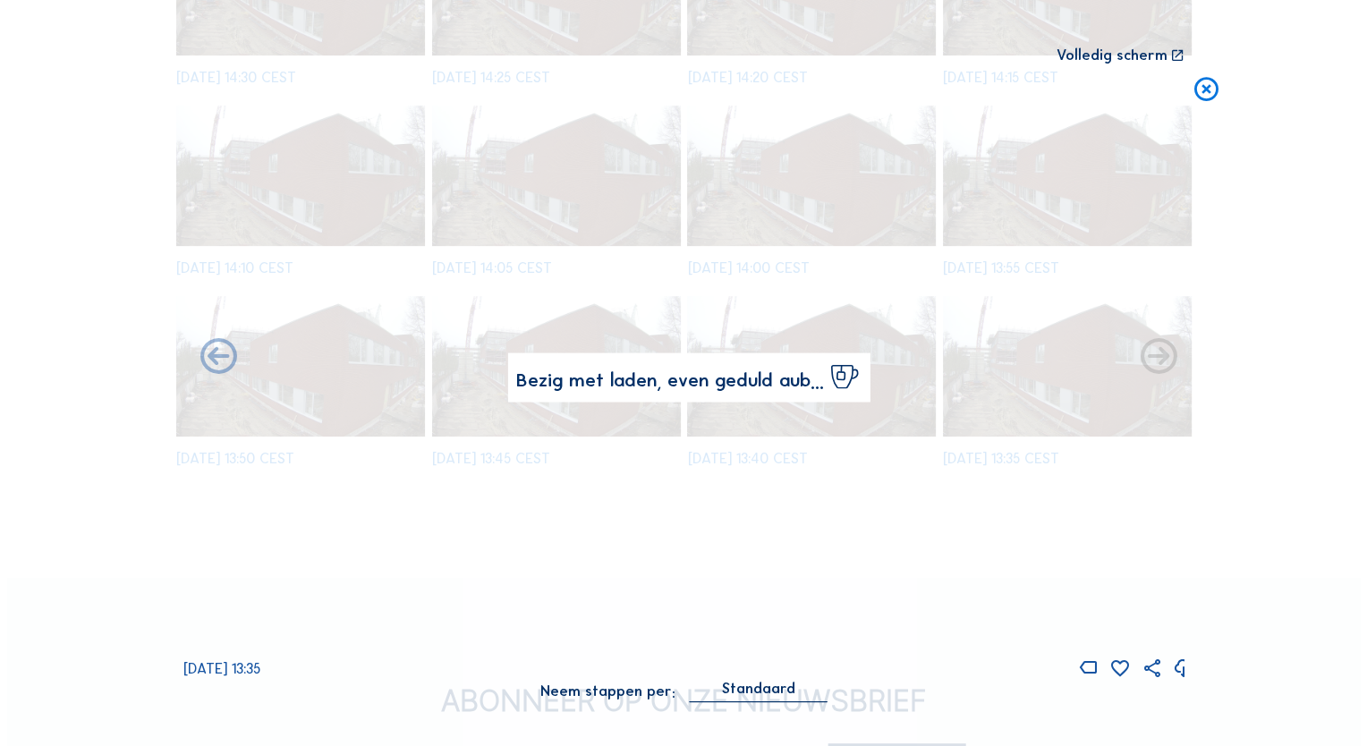
scroll to position [538, 0]
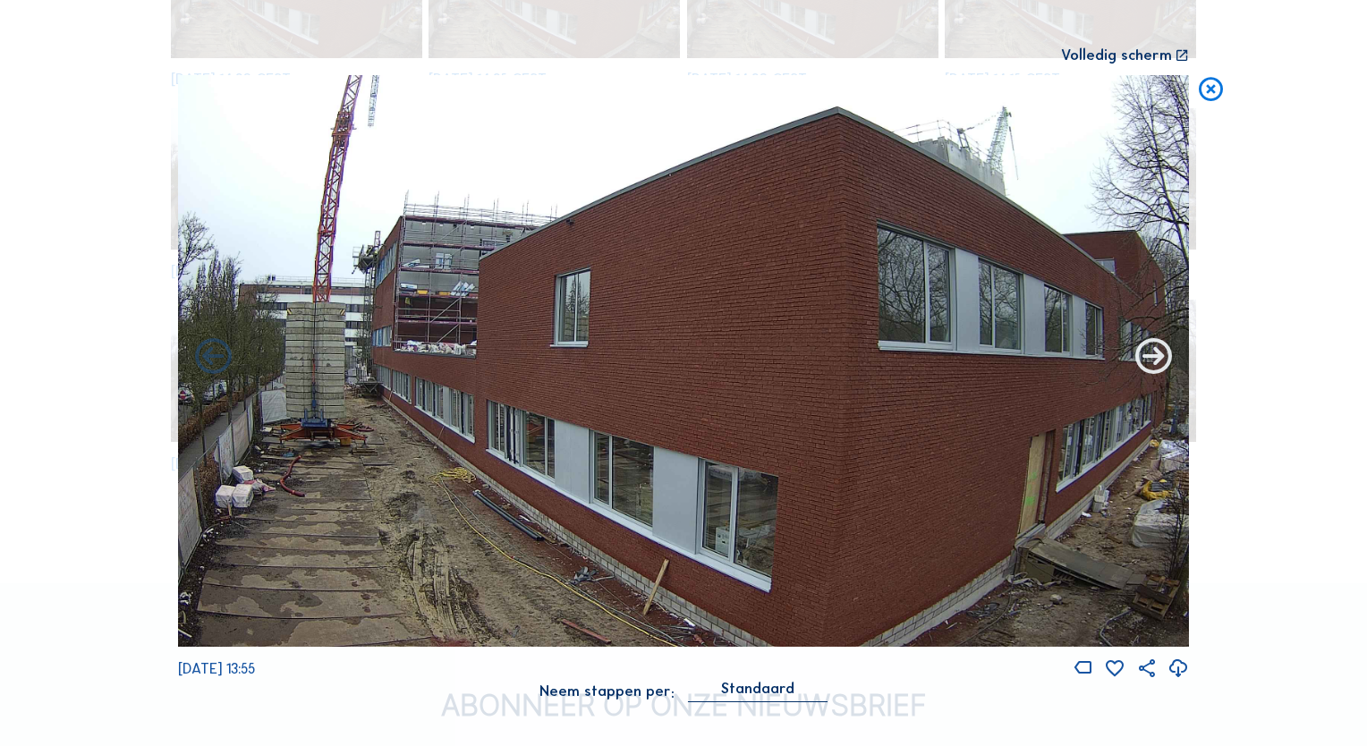
click at [1154, 370] on icon at bounding box center [1154, 358] width 44 height 44
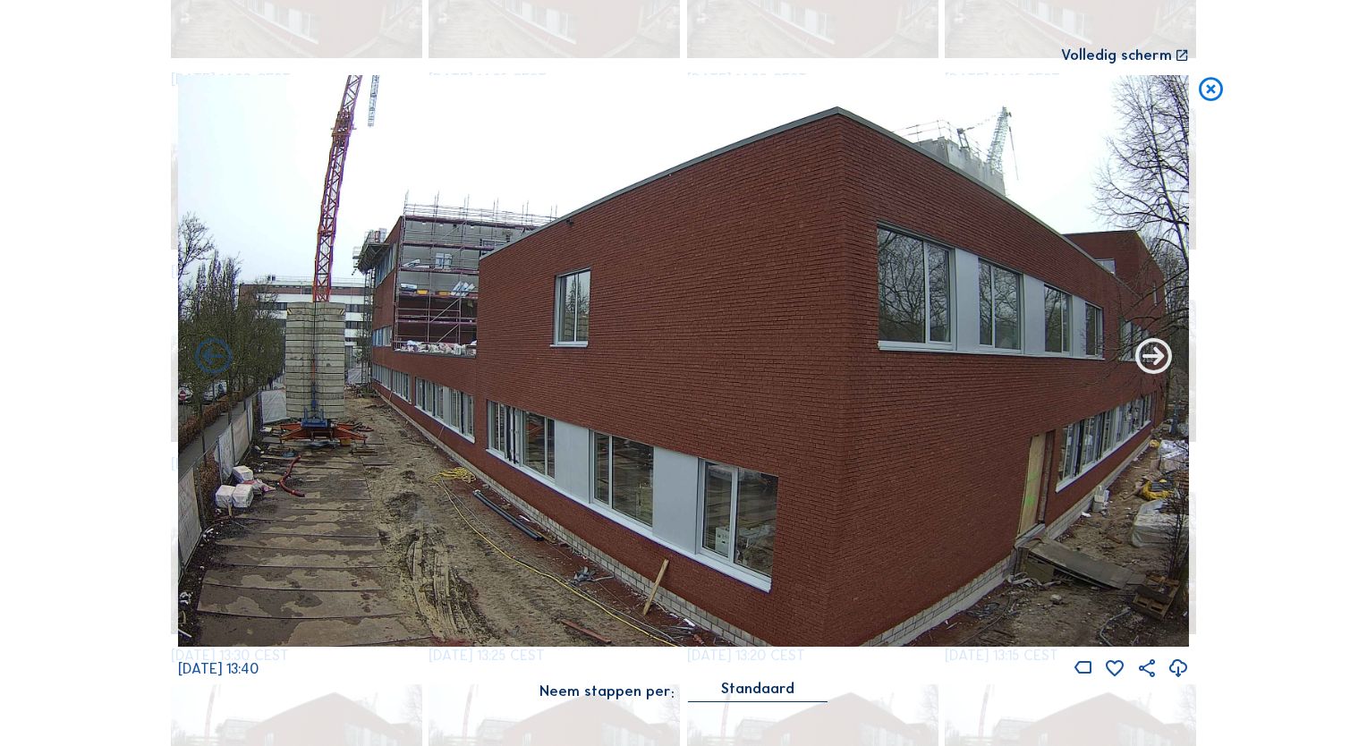
click at [1154, 362] on icon at bounding box center [1154, 358] width 44 height 44
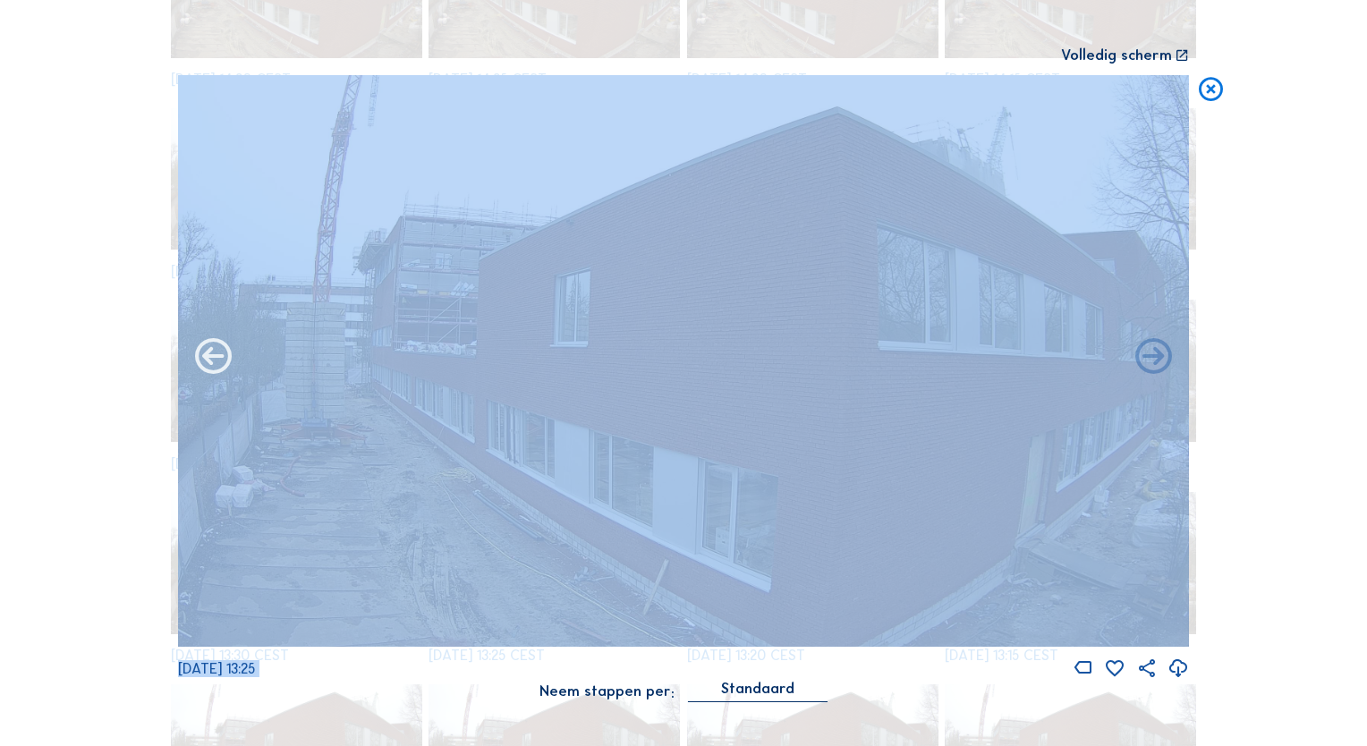
click at [216, 367] on icon at bounding box center [214, 358] width 44 height 44
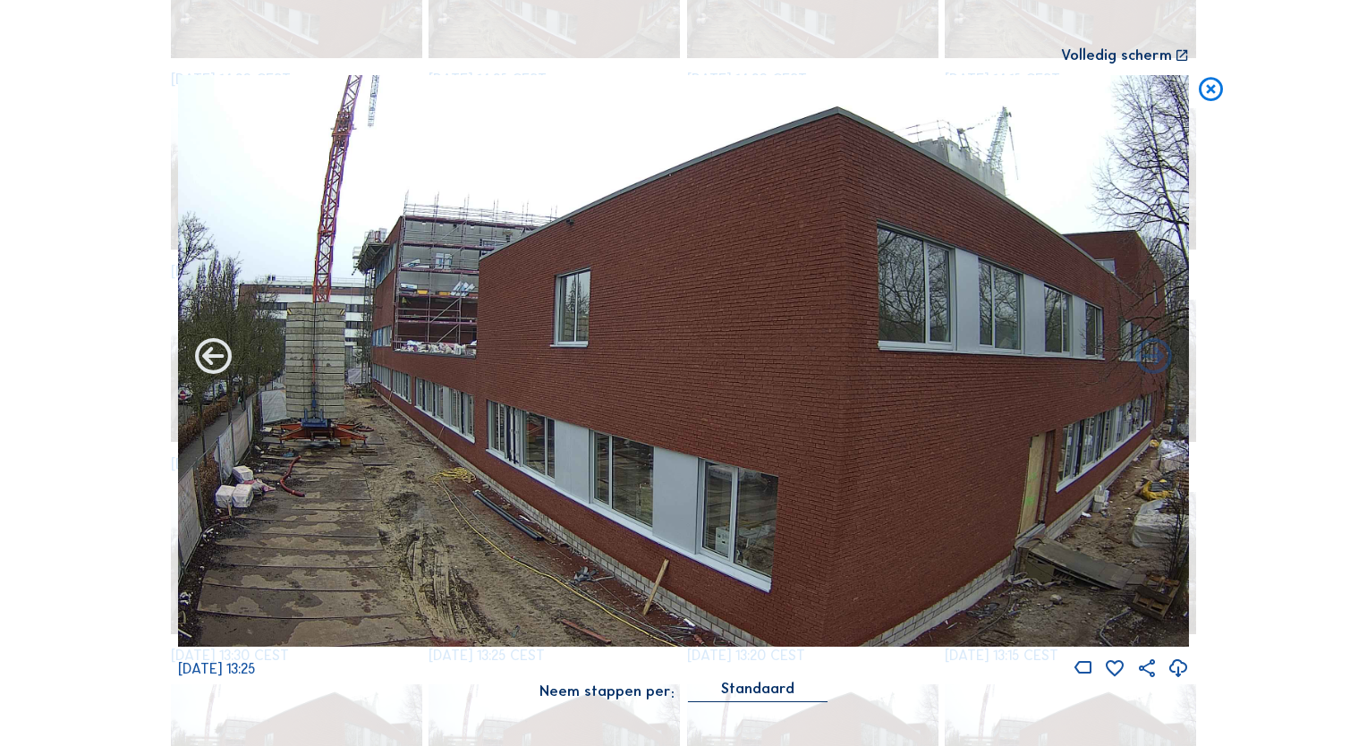
click at [215, 367] on icon at bounding box center [214, 358] width 44 height 44
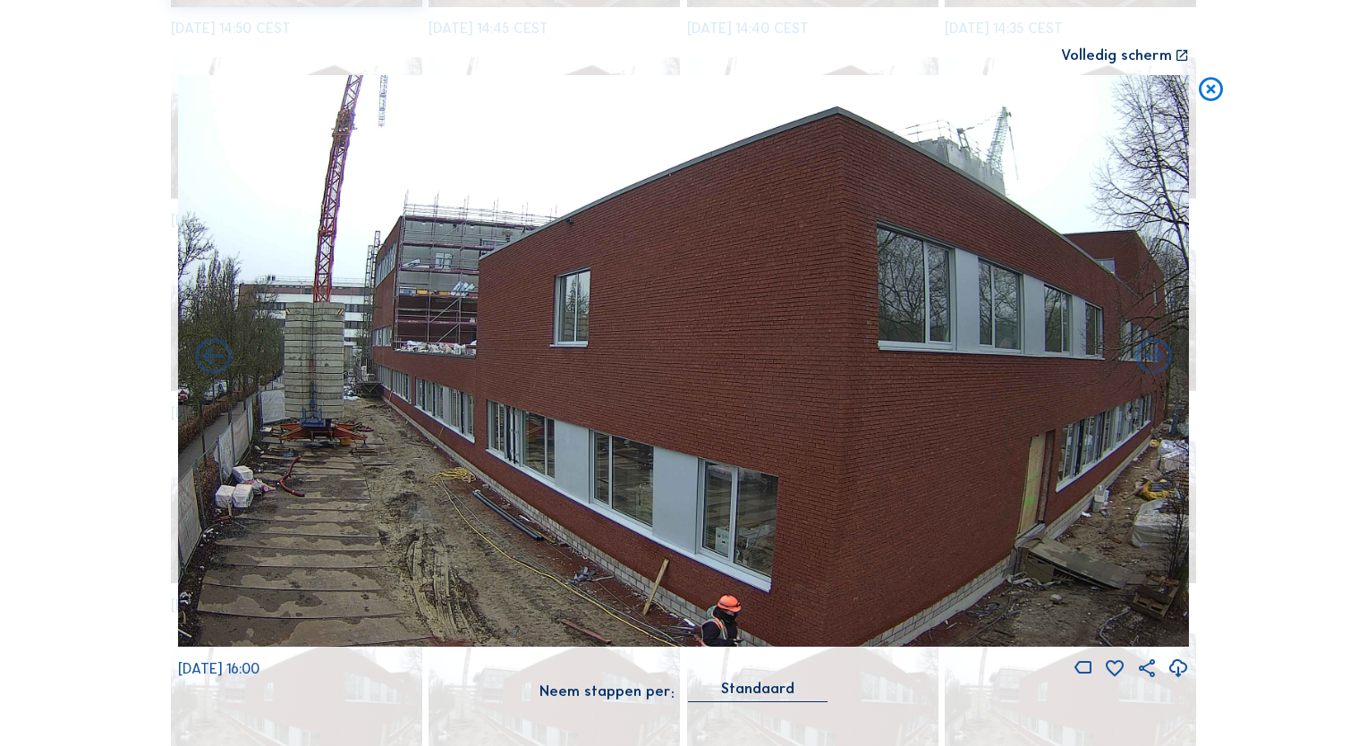
scroll to position [2076, 0]
